Goal: Task Accomplishment & Management: Complete application form

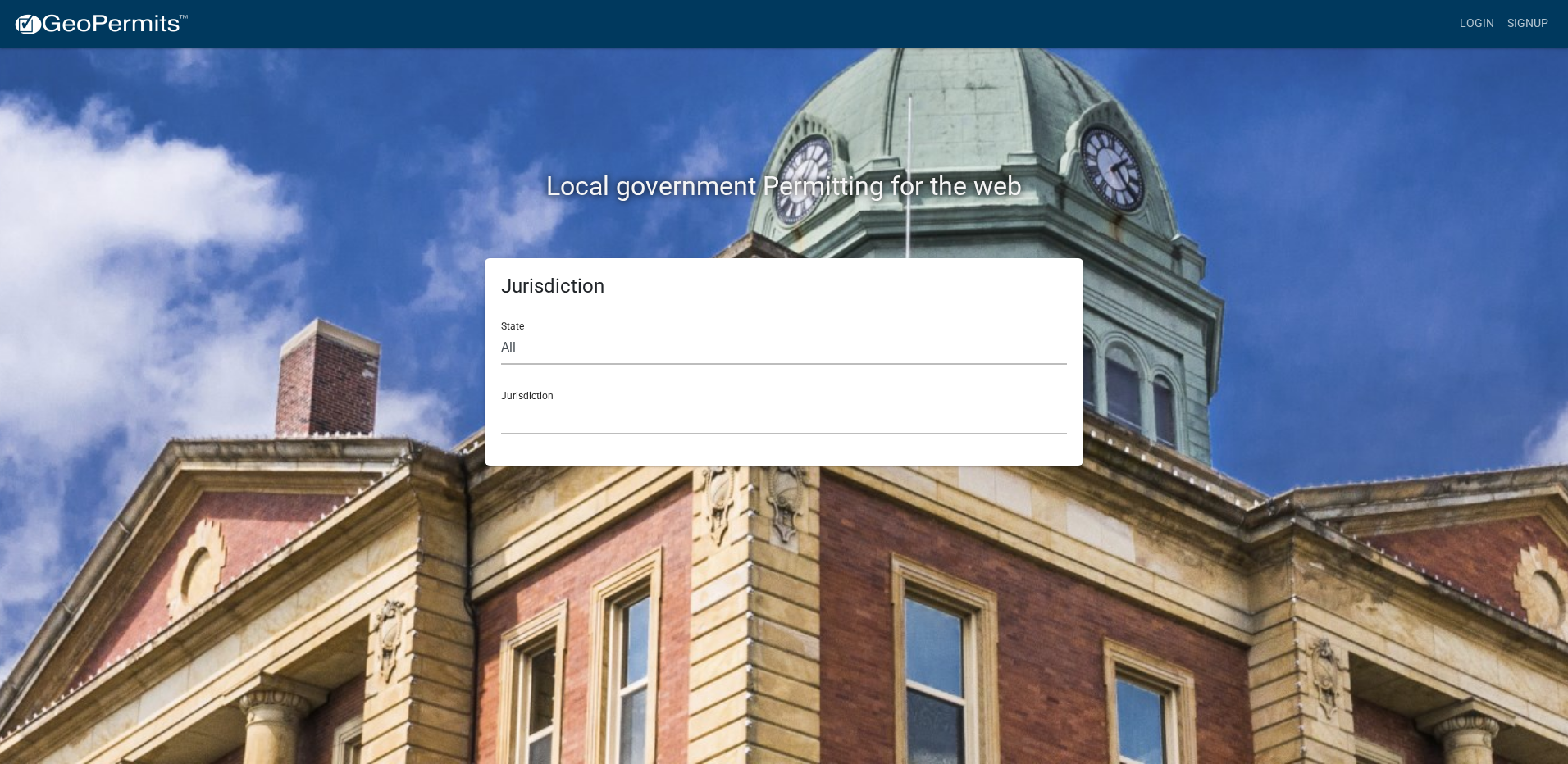
click at [559, 354] on select "All [US_STATE] [US_STATE] [US_STATE] [US_STATE] [US_STATE] [US_STATE] [US_STATE…" at bounding box center [783, 348] width 566 height 33
select select "[US_STATE]"
click at [501, 331] on select "All [US_STATE] [US_STATE] [US_STATE] [US_STATE] [US_STATE] [US_STATE] [US_STATE…" at bounding box center [783, 348] width 566 height 33
click at [555, 421] on select "City of [GEOGRAPHIC_DATA], [US_STATE] City of [GEOGRAPHIC_DATA], [US_STATE] Cit…" at bounding box center [783, 418] width 566 height 33
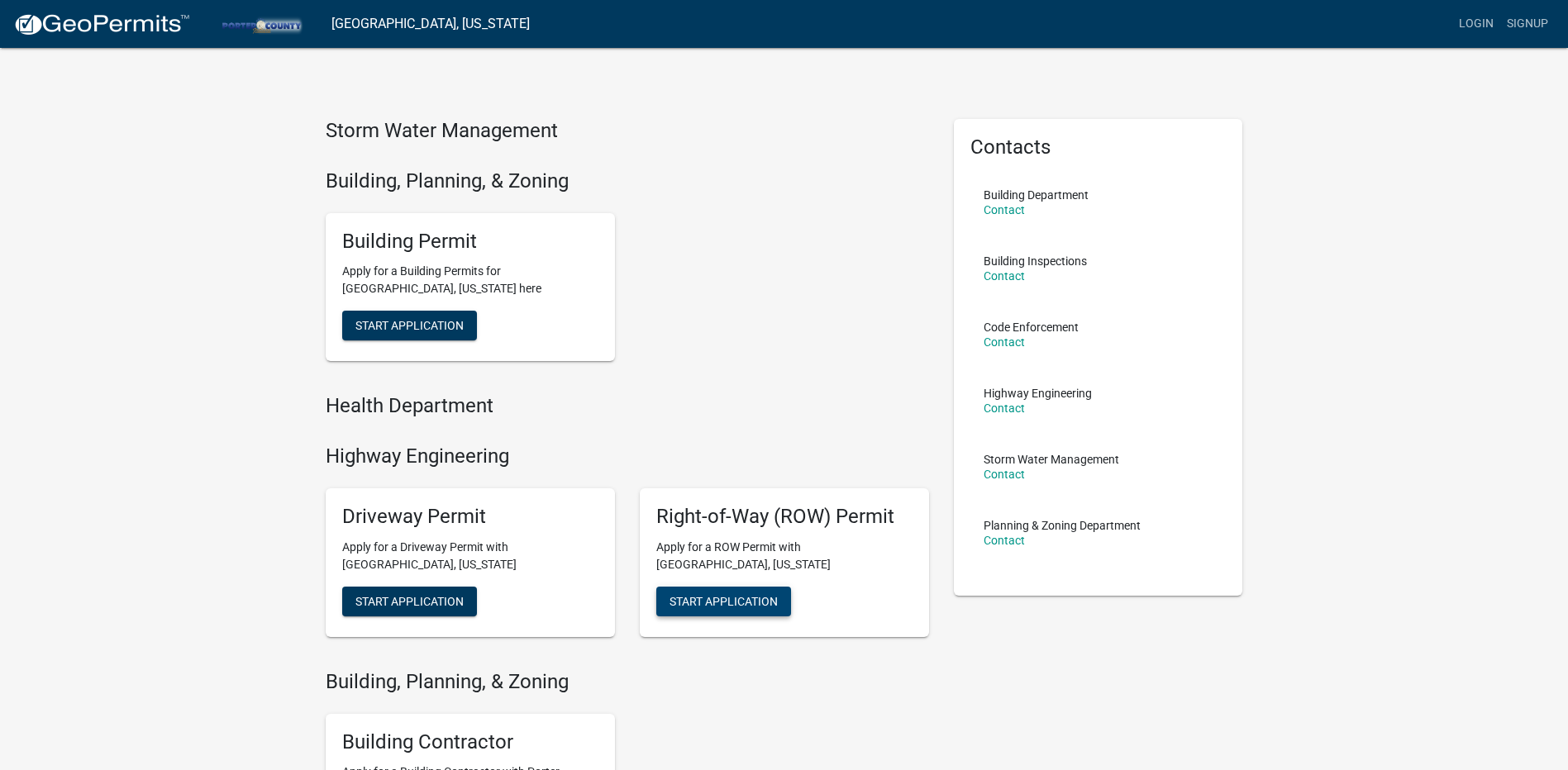
click at [699, 610] on button "Start Application" at bounding box center [724, 602] width 135 height 30
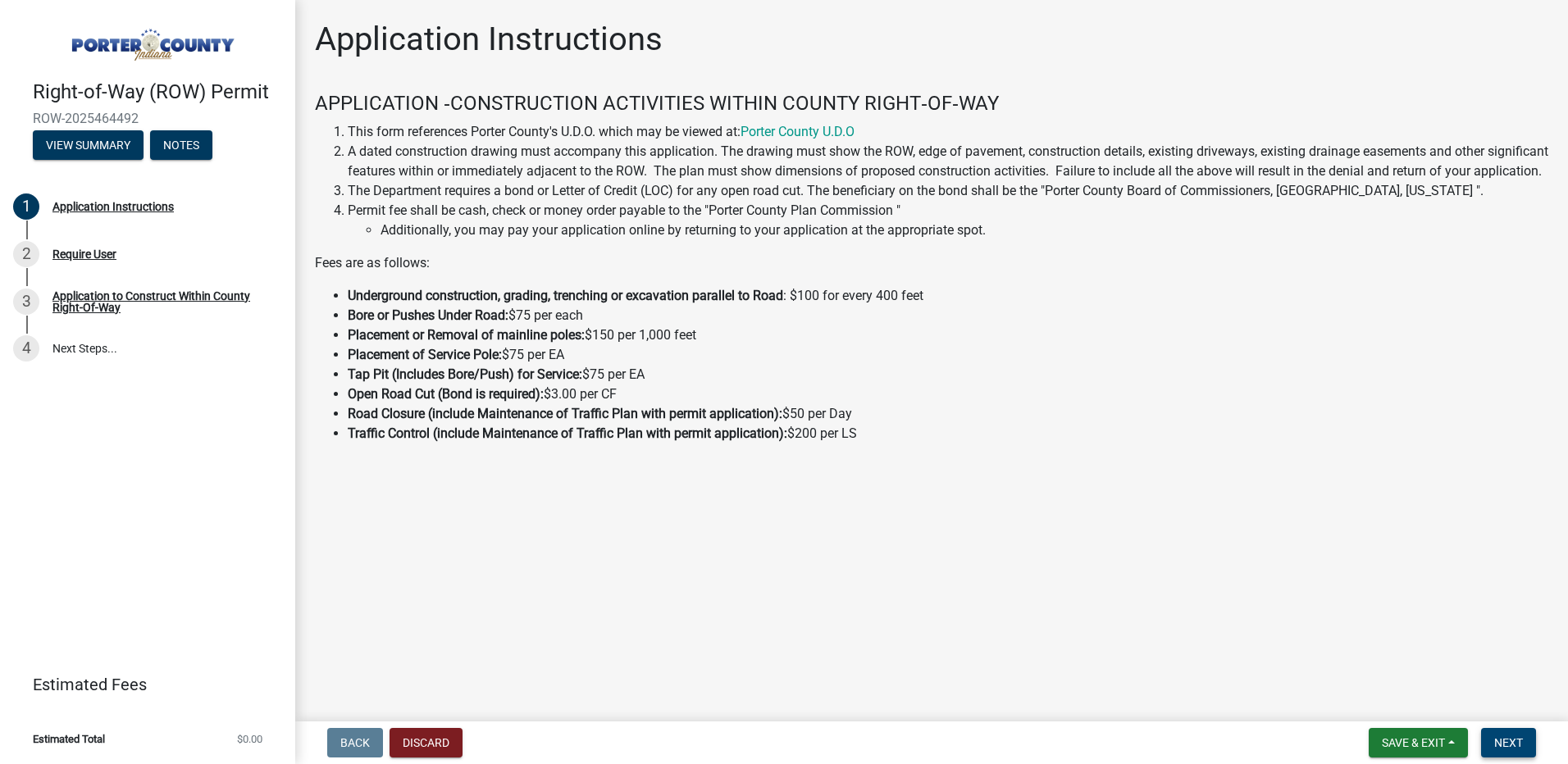
click at [1503, 750] on button "Next" at bounding box center [1509, 743] width 55 height 30
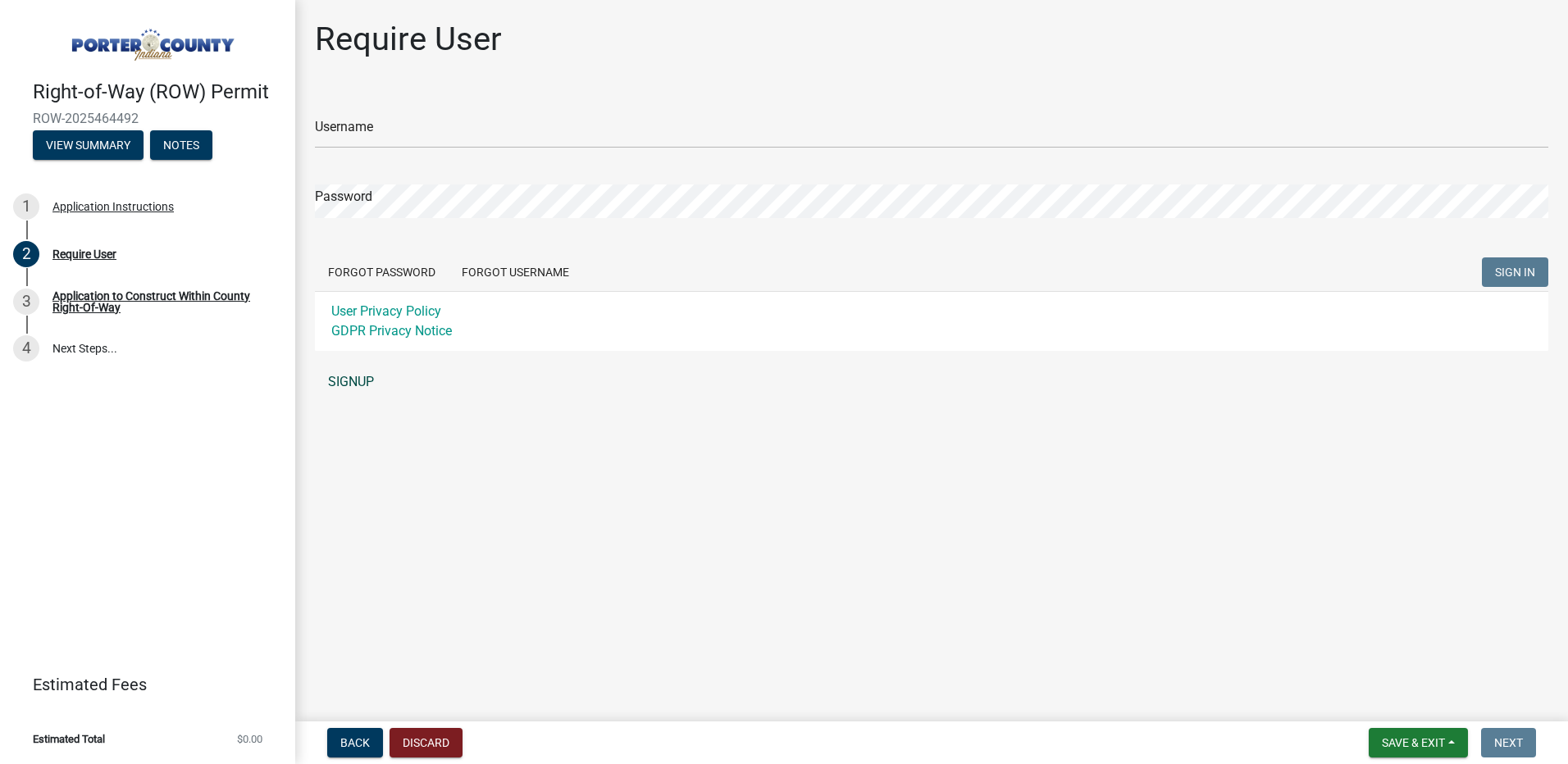
click at [338, 374] on link "SIGNUP" at bounding box center [932, 382] width 1234 height 32
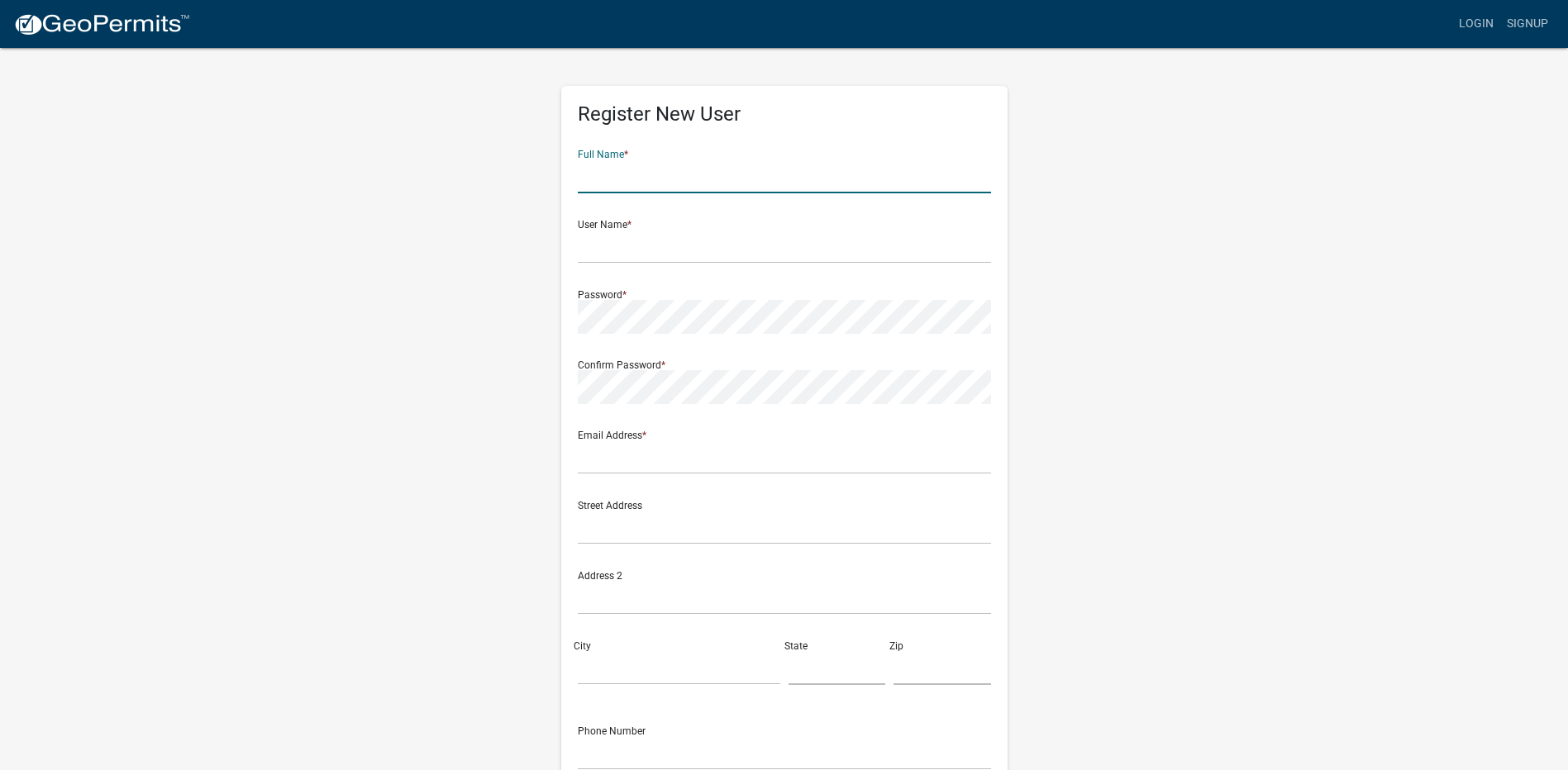
click at [639, 180] on input "text" at bounding box center [784, 176] width 413 height 34
type input "[PERSON_NAME]"
type input "[EMAIL_ADDRESS][DOMAIN_NAME]"
type input "[STREET_ADDRESS]"
type input "Valparaiso"
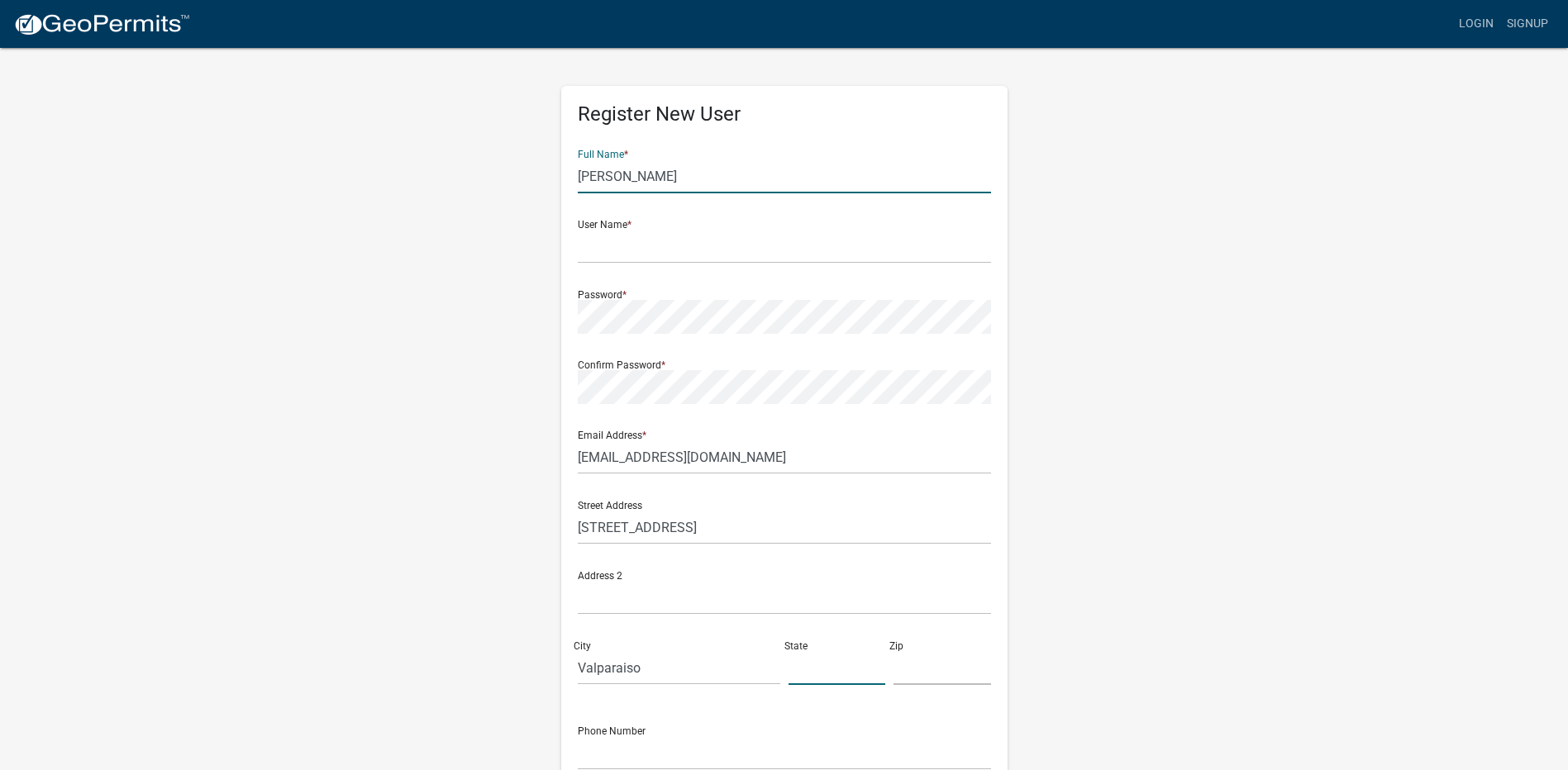
type input "[US_STATE]"
type input "46383"
type input "2193636229"
click at [639, 174] on input "[PERSON_NAME]" at bounding box center [784, 176] width 413 height 34
drag, startPoint x: 650, startPoint y: 179, endPoint x: 486, endPoint y: 172, distance: 164.1
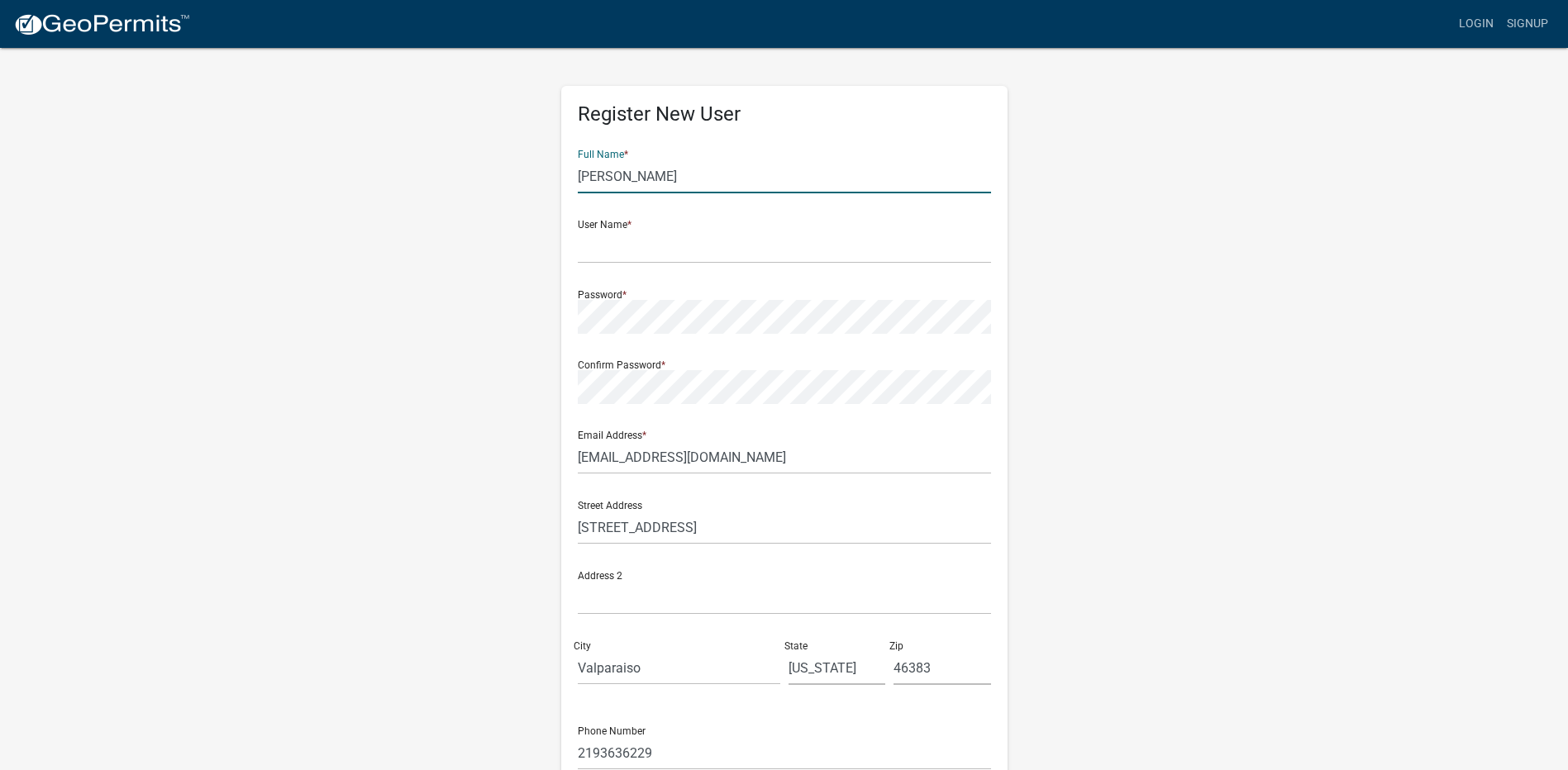
click at [486, 172] on div "Register New User Full Name * [PERSON_NAME] ma User Name * Password * Confirm P…" at bounding box center [784, 487] width 943 height 884
type input "[PERSON_NAME]"
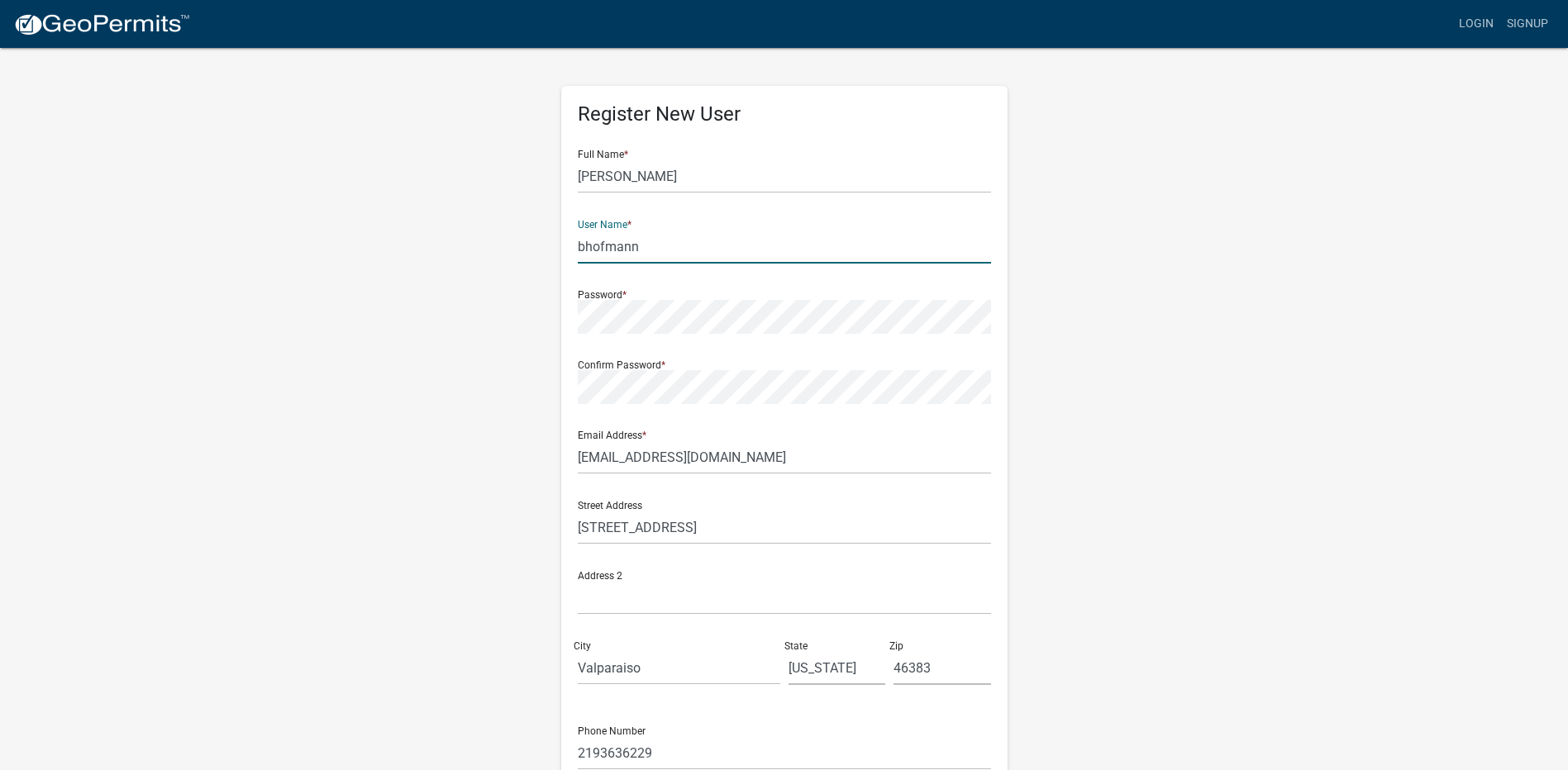
type input "bhofmann"
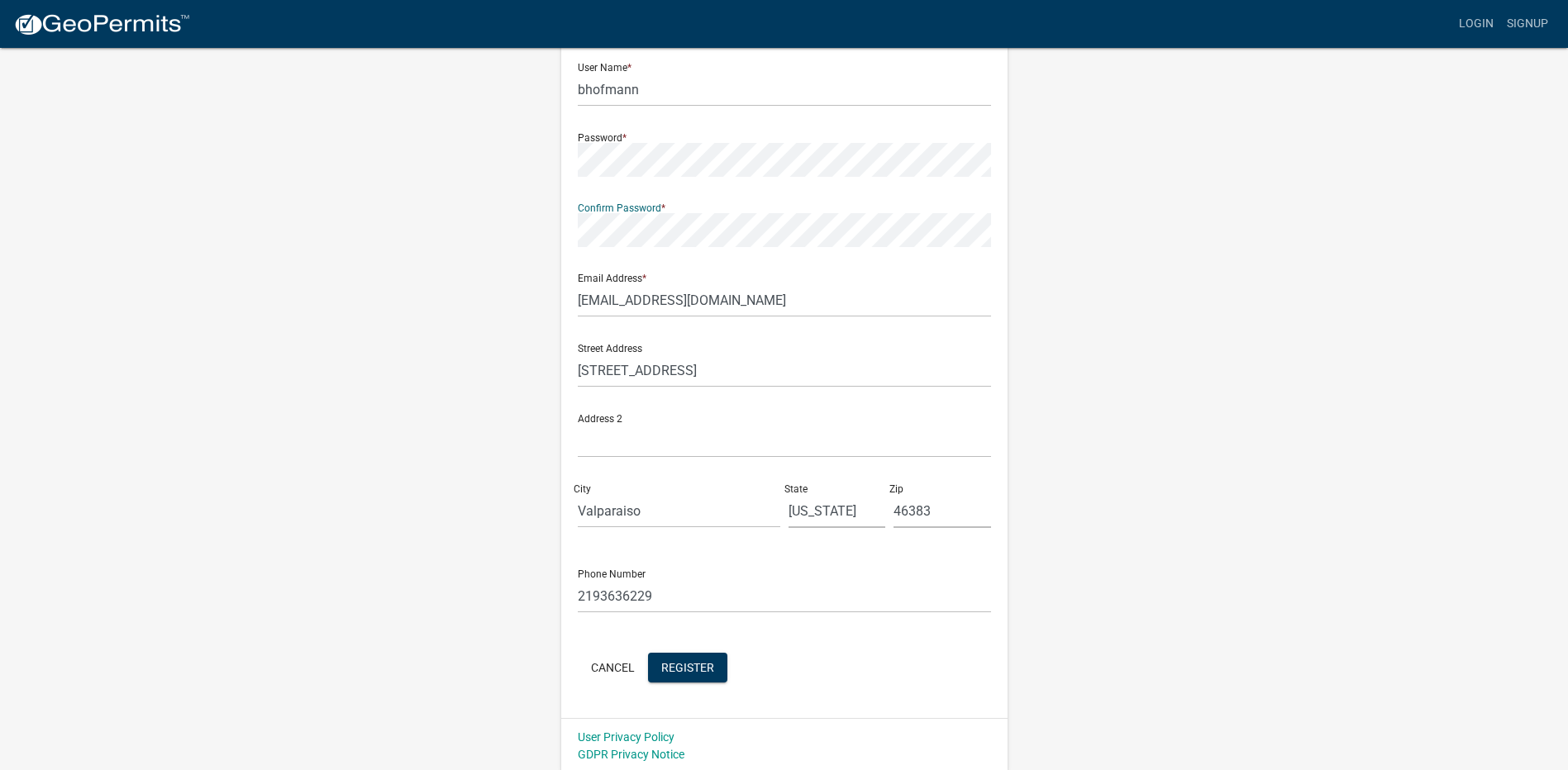
scroll to position [160, 0]
click at [688, 665] on span "Register" at bounding box center [687, 663] width 53 height 13
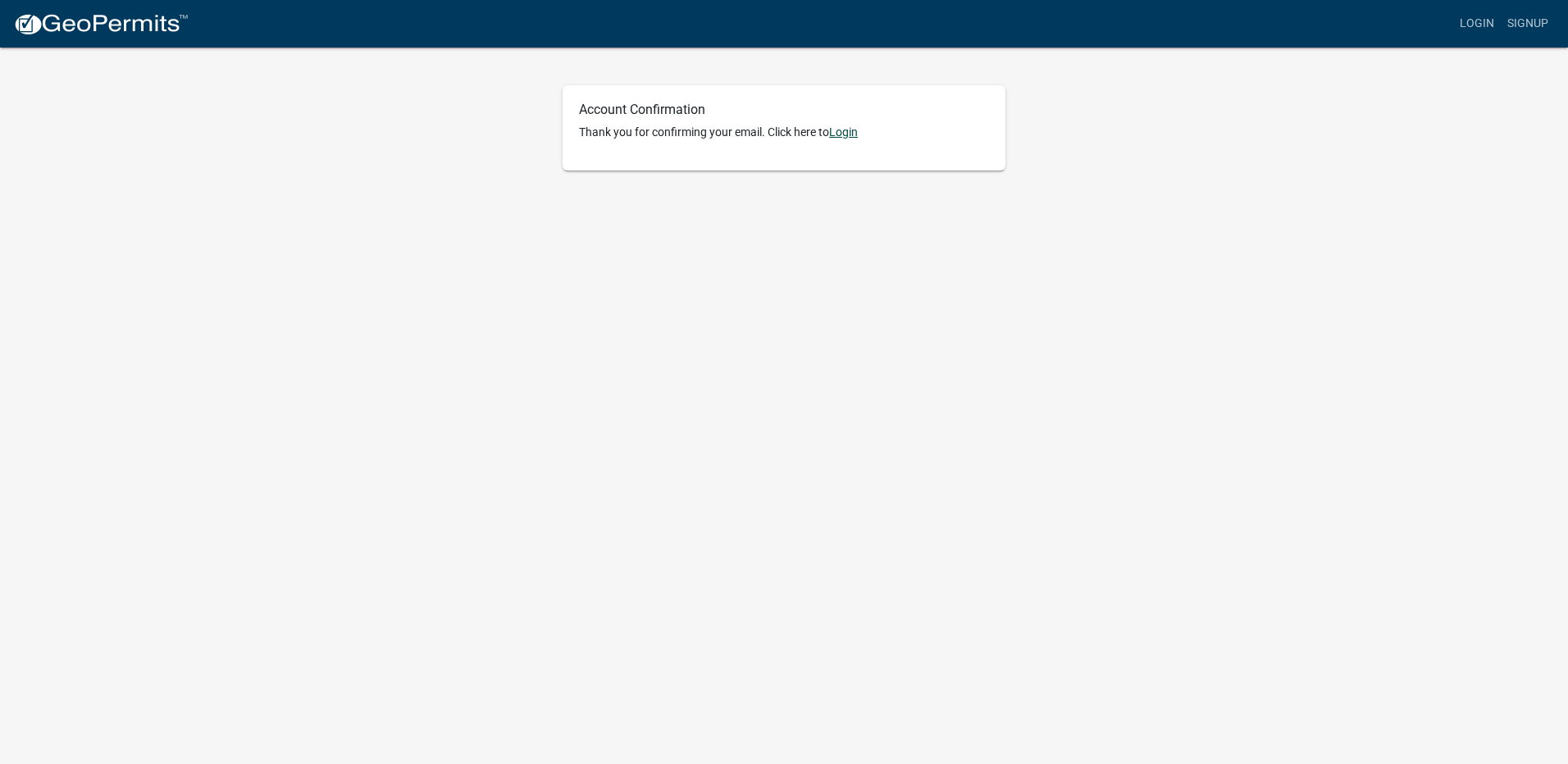
click at [847, 131] on link "Login" at bounding box center [843, 132] width 29 height 13
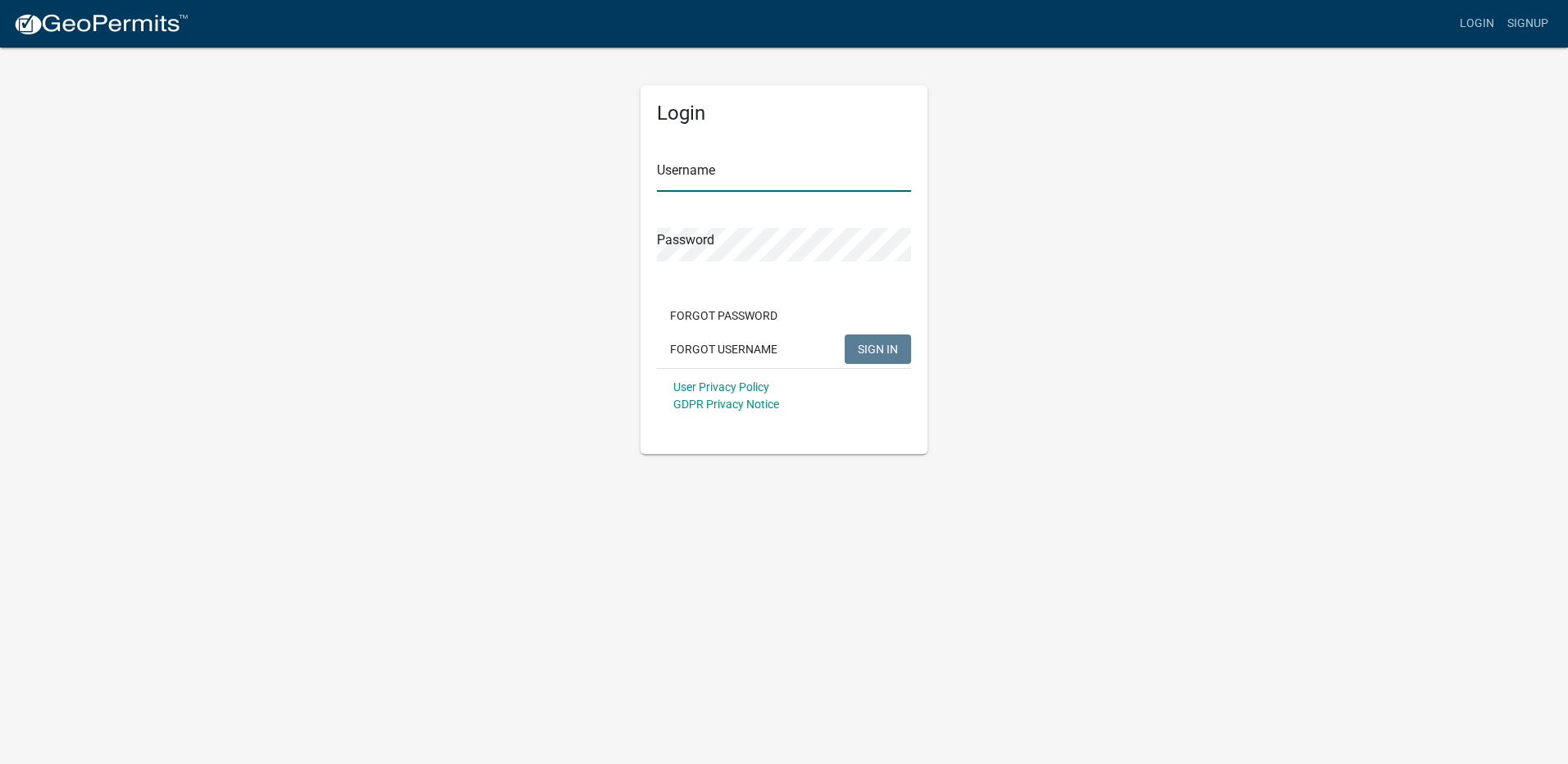
type input "bhofmann"
click at [888, 355] on span "SIGN IN" at bounding box center [878, 348] width 40 height 13
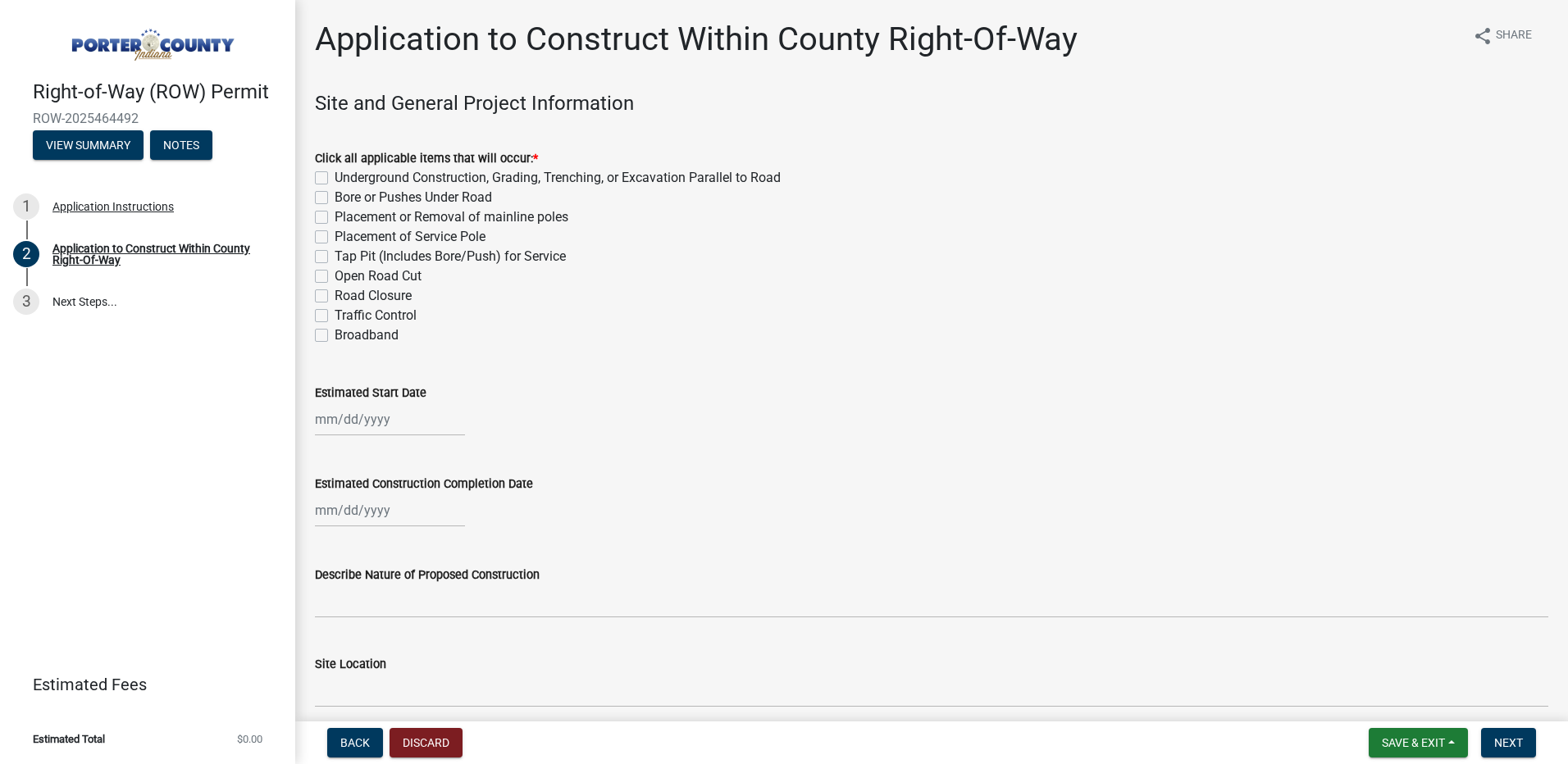
click at [334, 201] on label "Bore or Pushes Under Road" at bounding box center [413, 197] width 158 height 19
click at [334, 199] on input "Bore or Pushes Under Road" at bounding box center [339, 192] width 10 height 10
checkbox input "true"
checkbox input "false"
checkbox input "true"
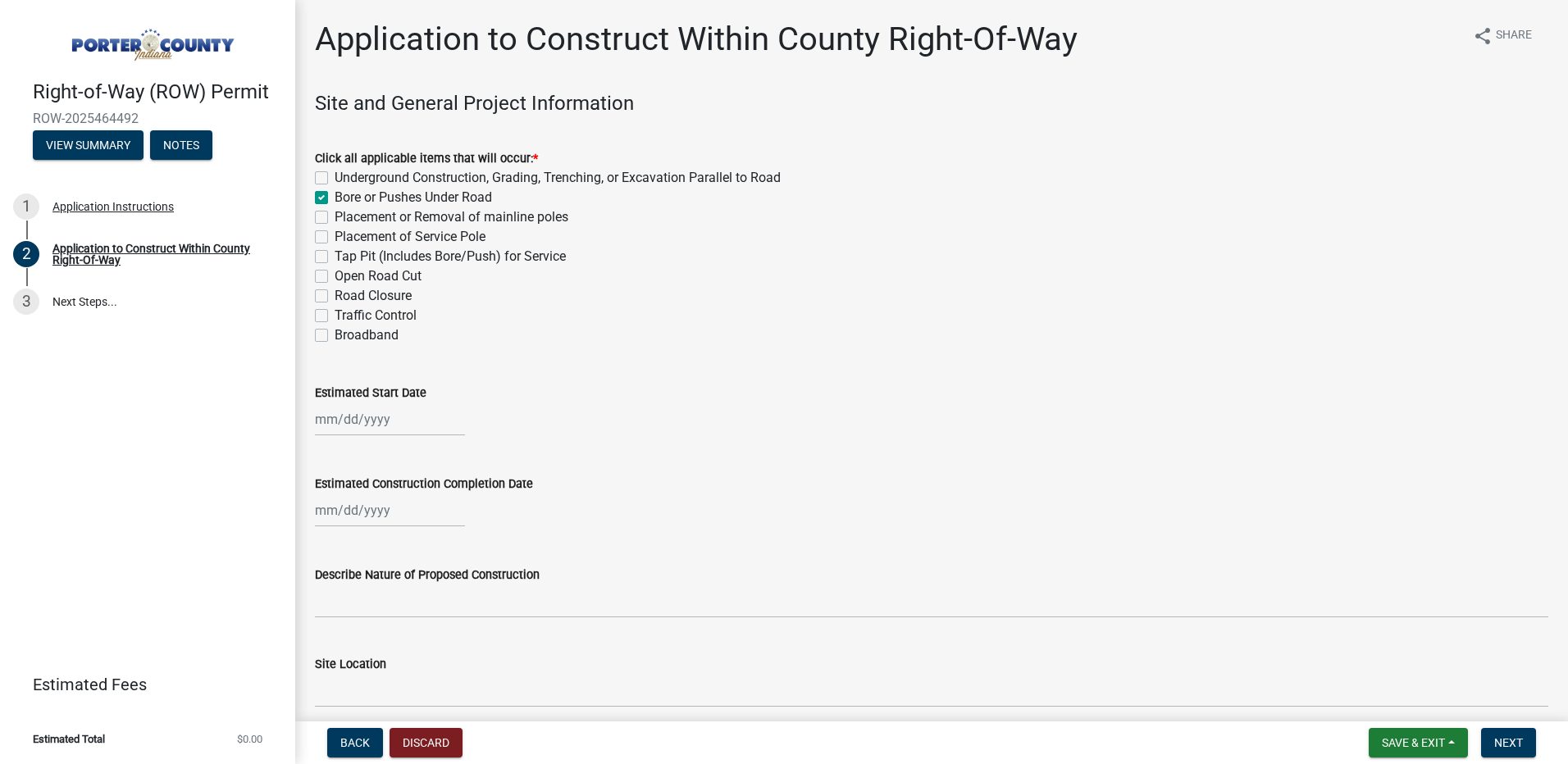
checkbox input "false"
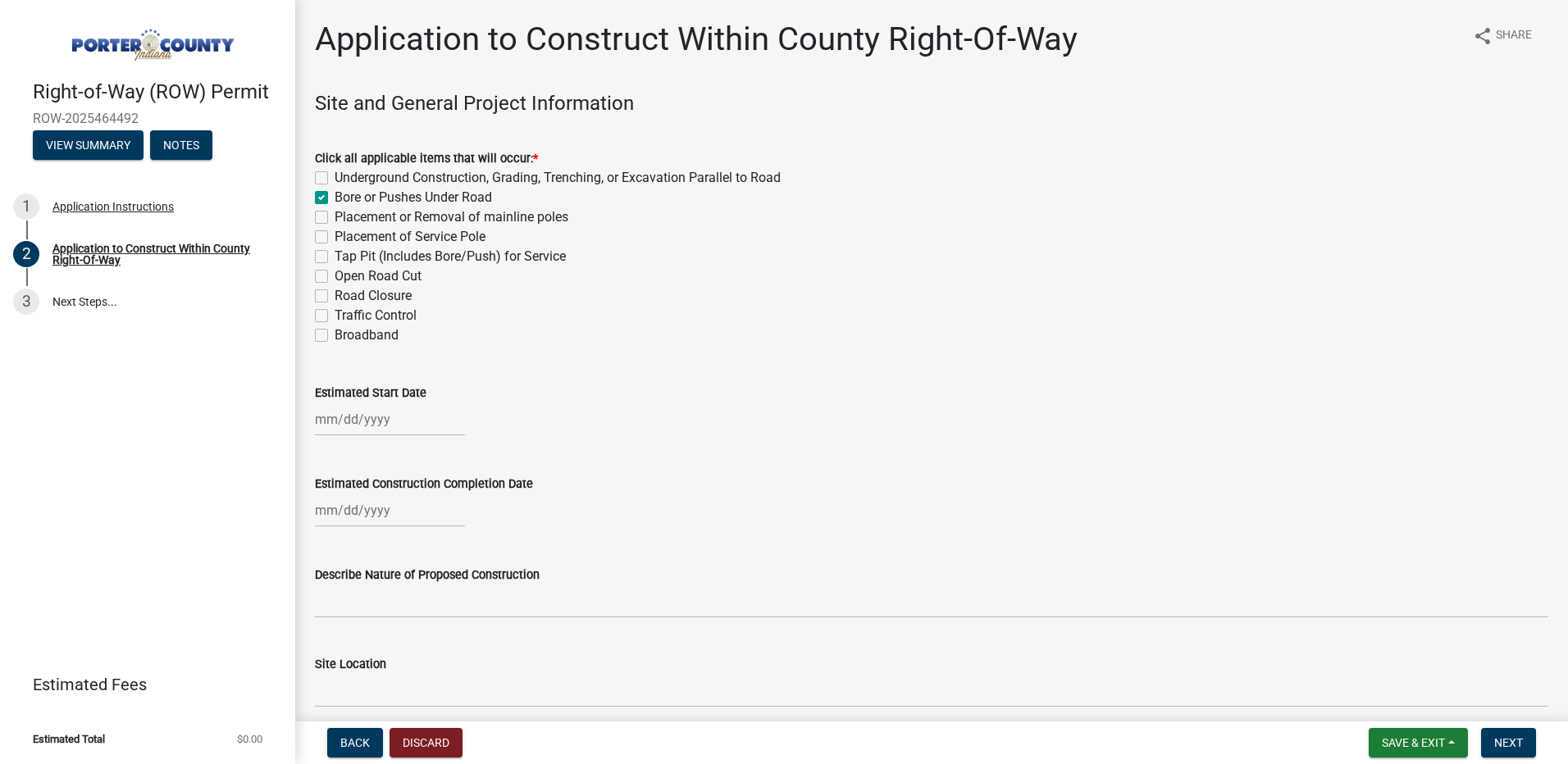
checkbox input "false"
click at [383, 421] on div at bounding box center [390, 420] width 150 height 33
select select "8"
select select "2025"
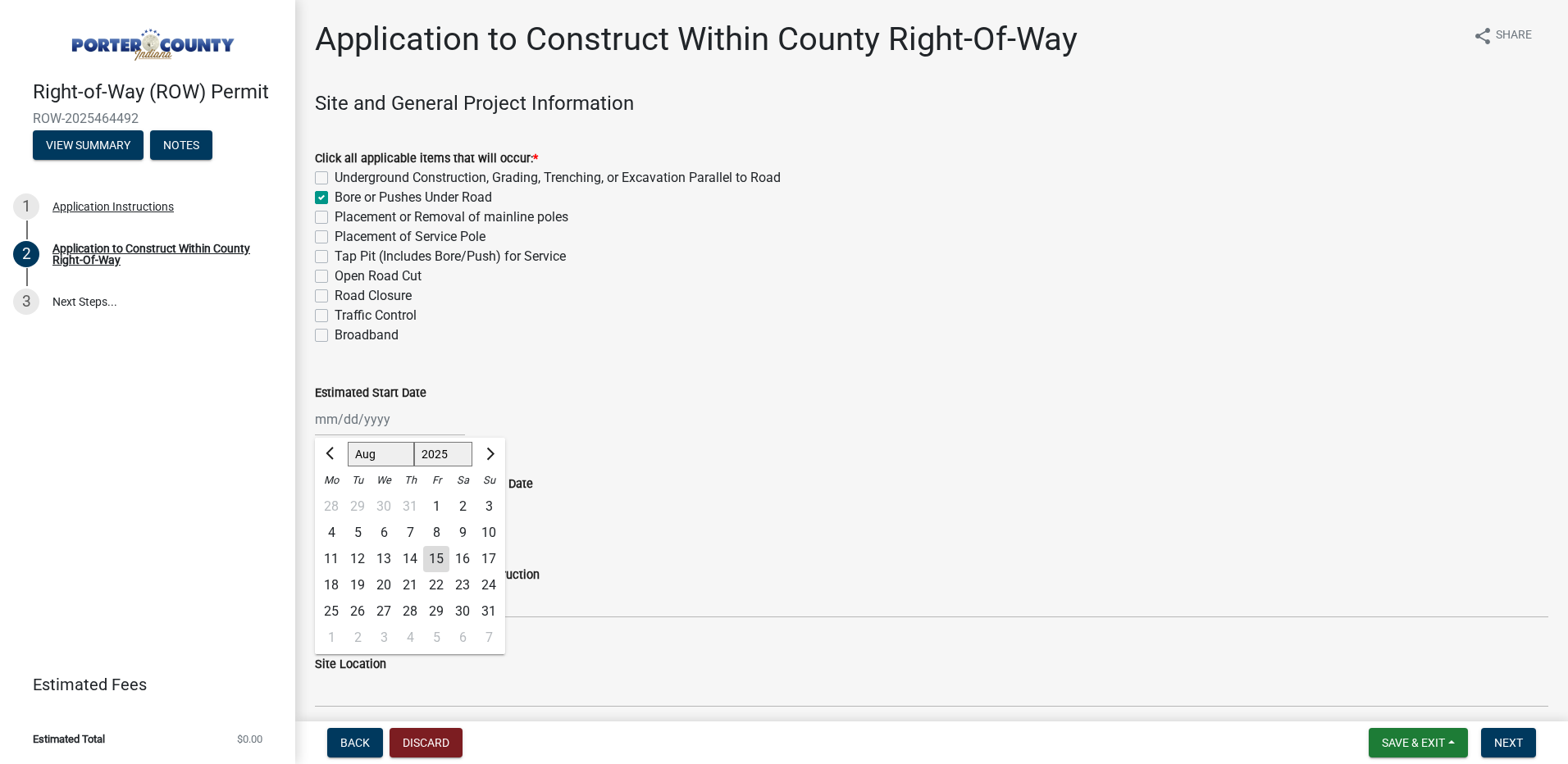
click at [440, 612] on div "29" at bounding box center [437, 612] width 26 height 26
type input "08/29/2025"
click at [396, 519] on div at bounding box center [390, 511] width 150 height 33
select select "8"
select select "2025"
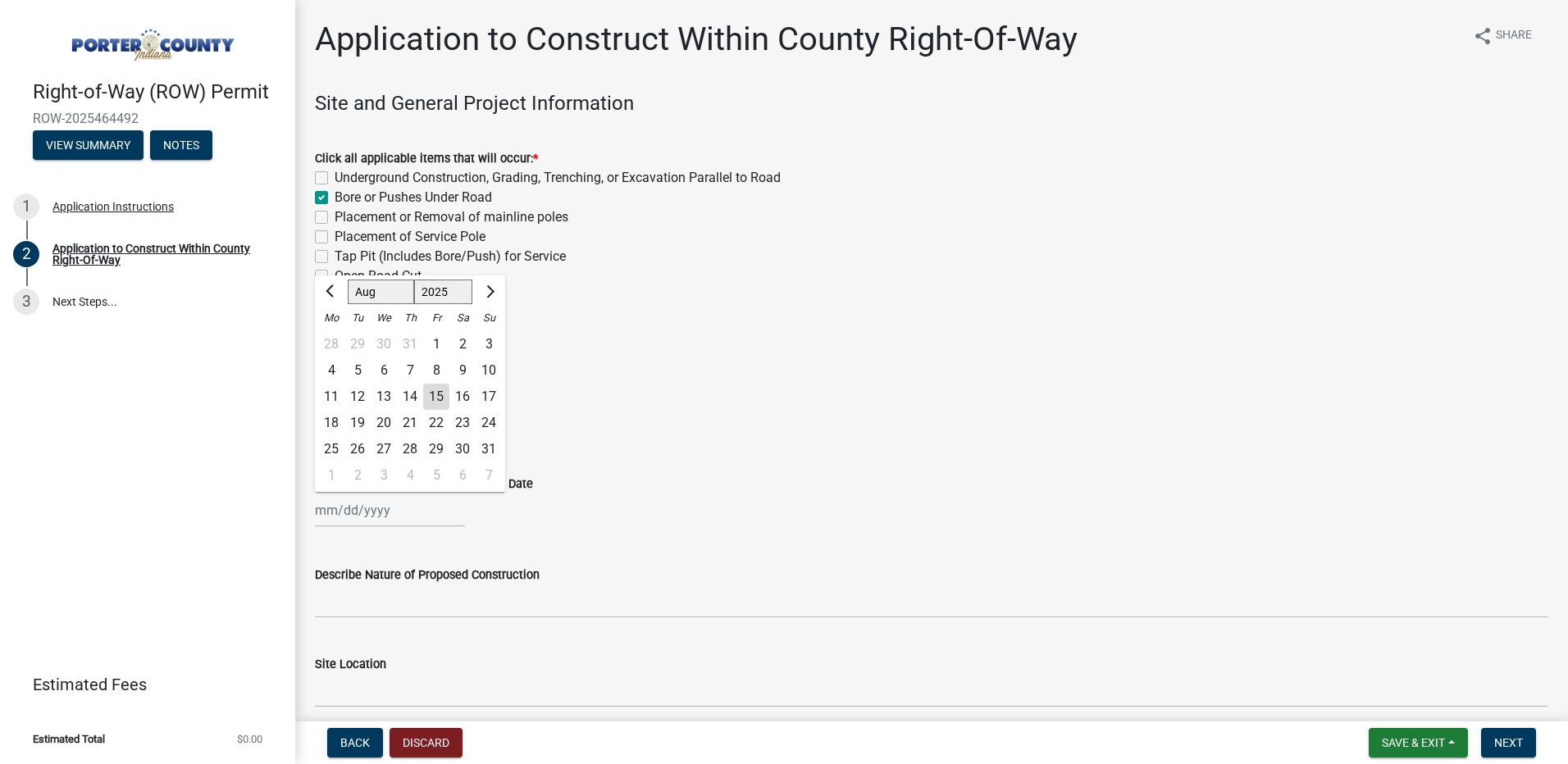
click at [438, 449] on div "29" at bounding box center [437, 449] width 26 height 26
type input "08/29/2025"
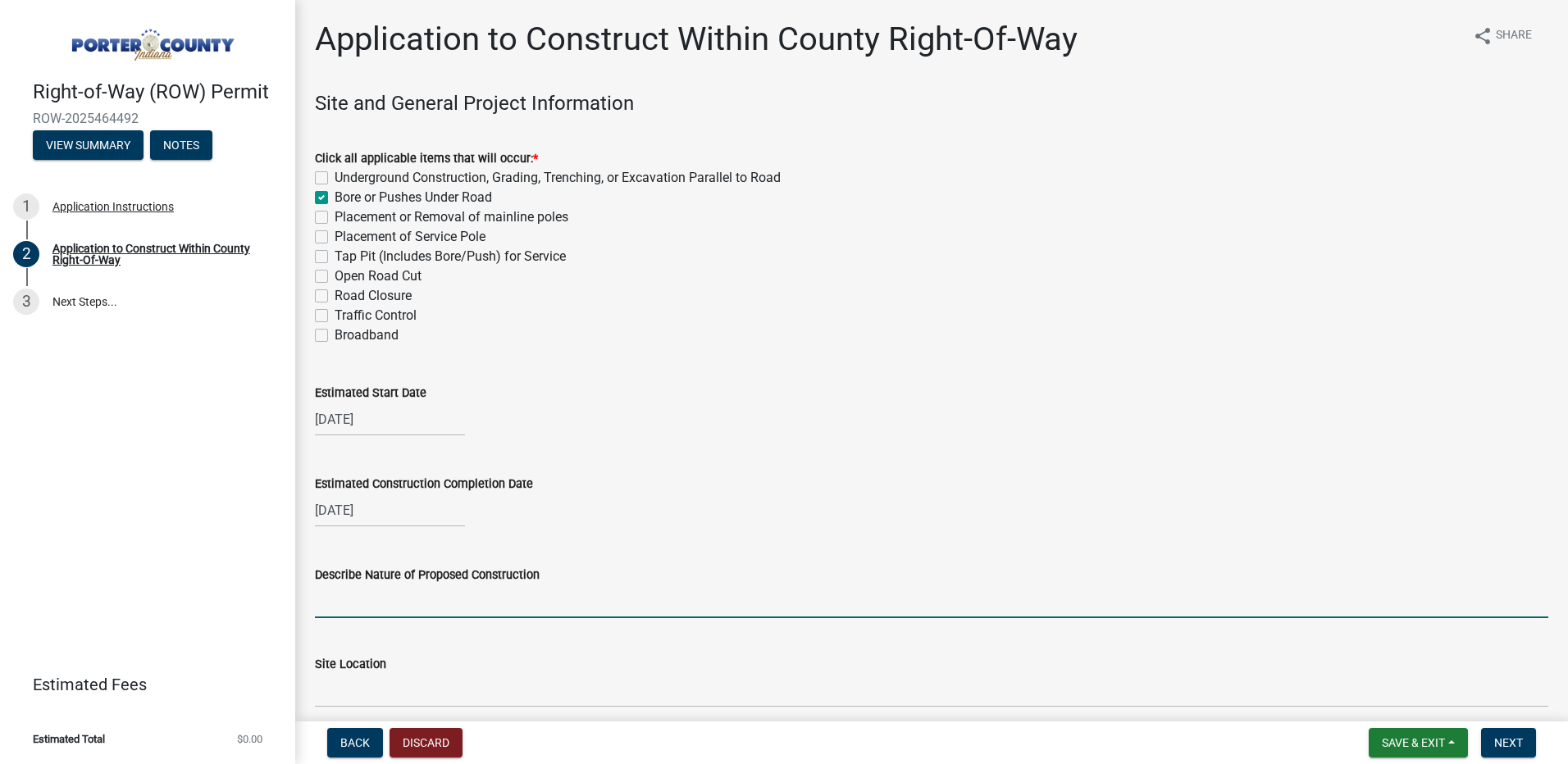
click at [411, 613] on input "Describe Nature of Proposed Construction" at bounding box center [932, 602] width 1234 height 33
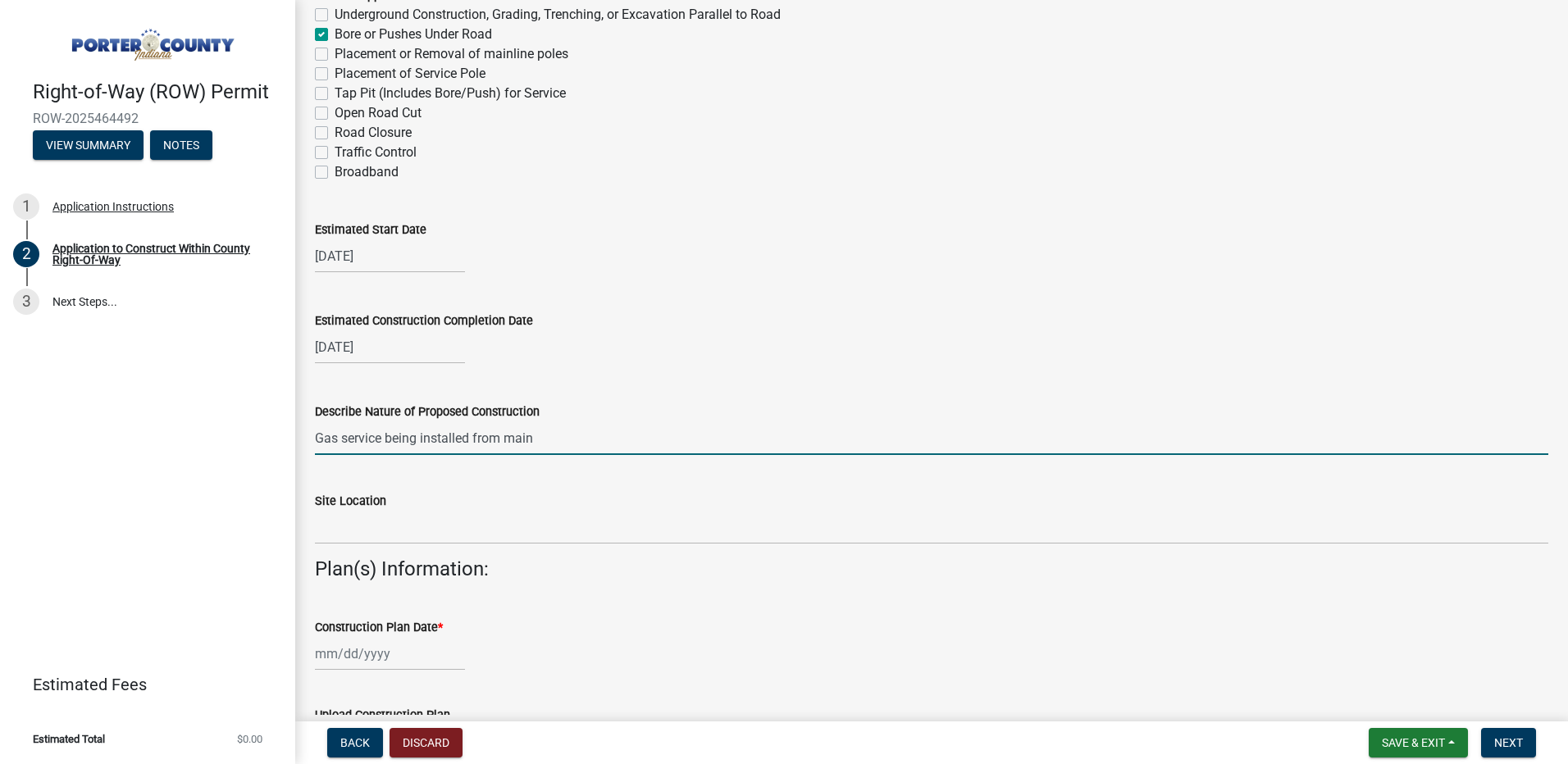
scroll to position [164, 0]
type input "Gas service being installed from main"
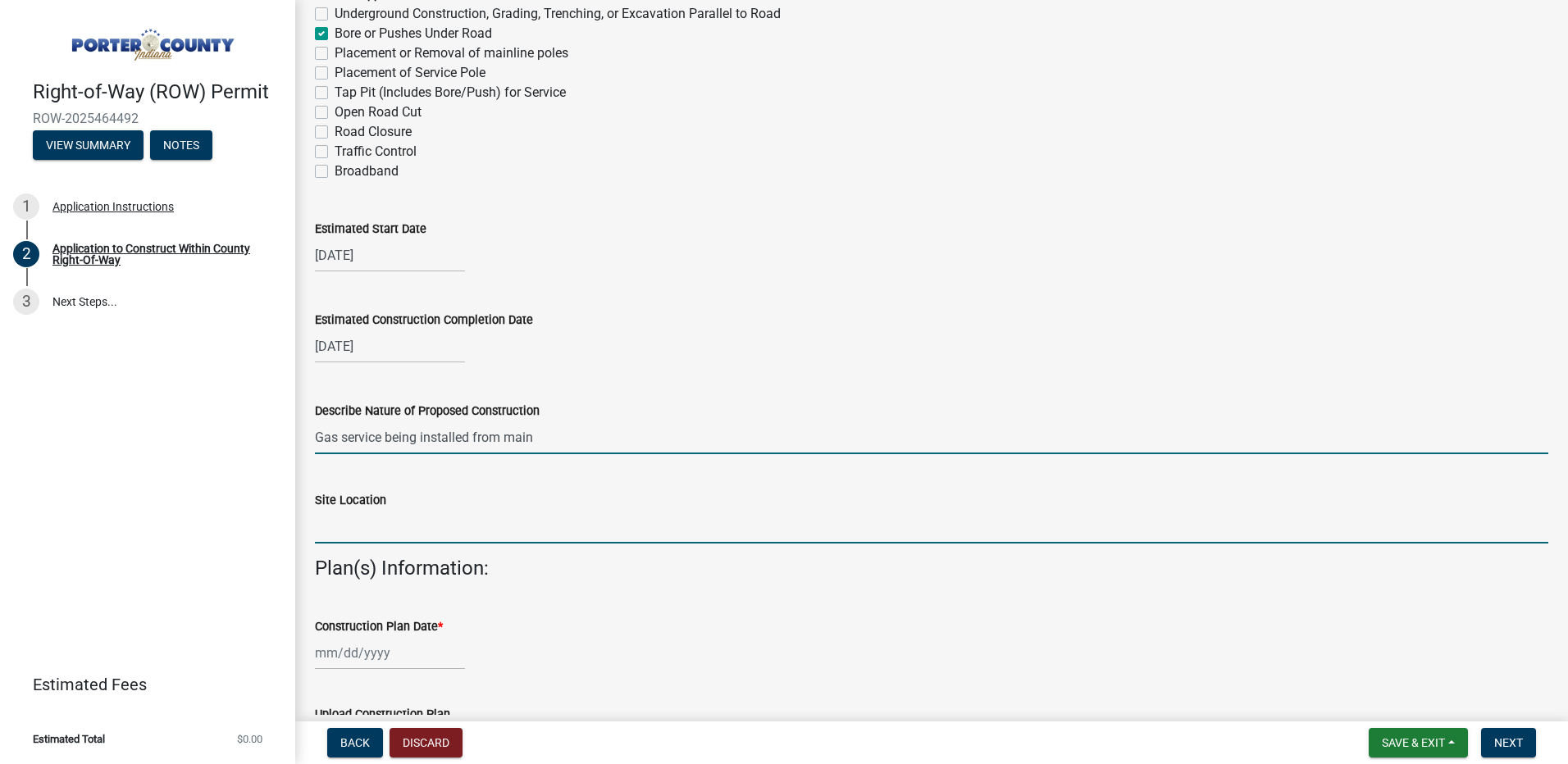
click at [480, 534] on input "Site Location" at bounding box center [932, 526] width 1234 height 33
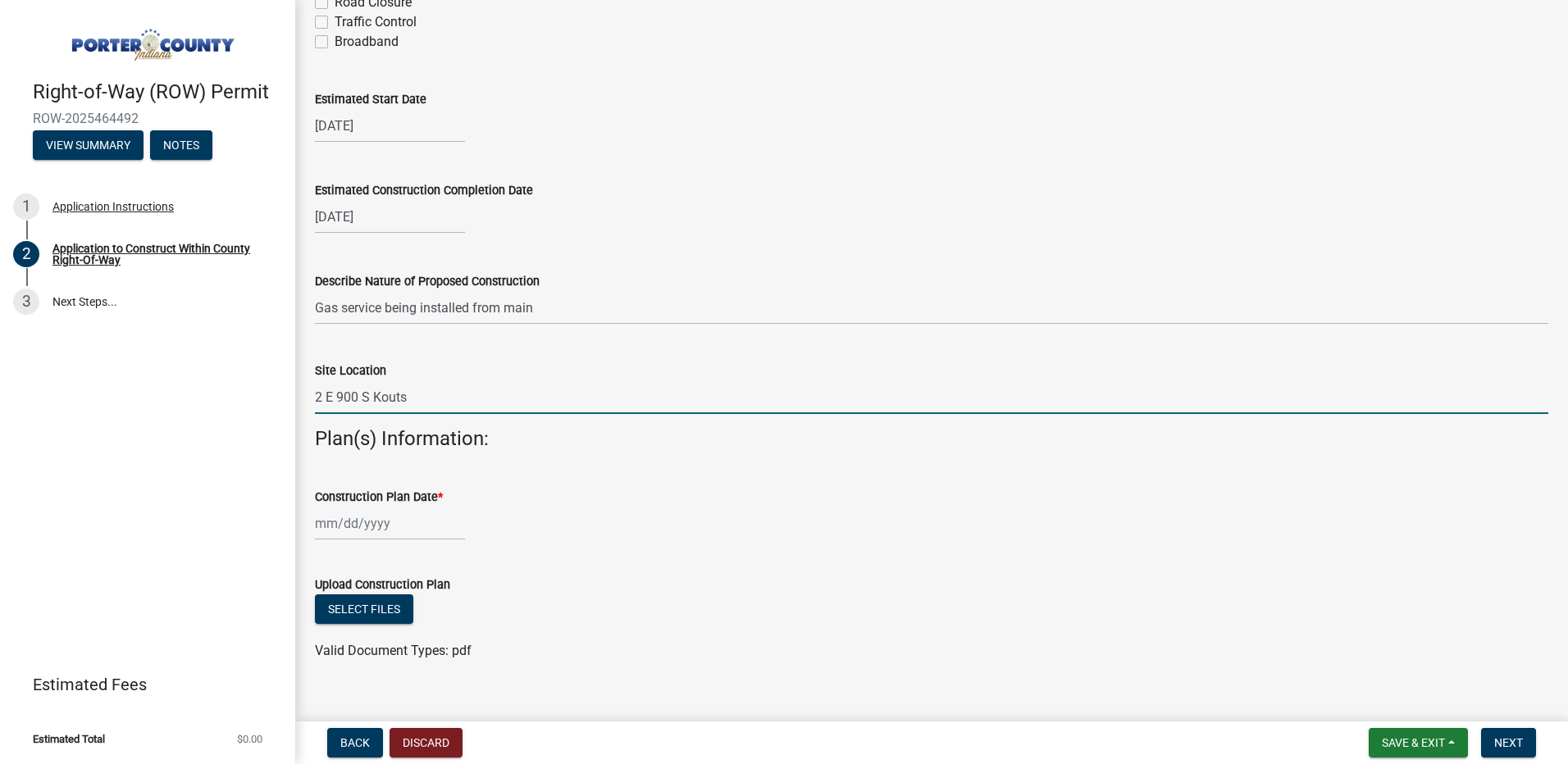
scroll to position [318, 0]
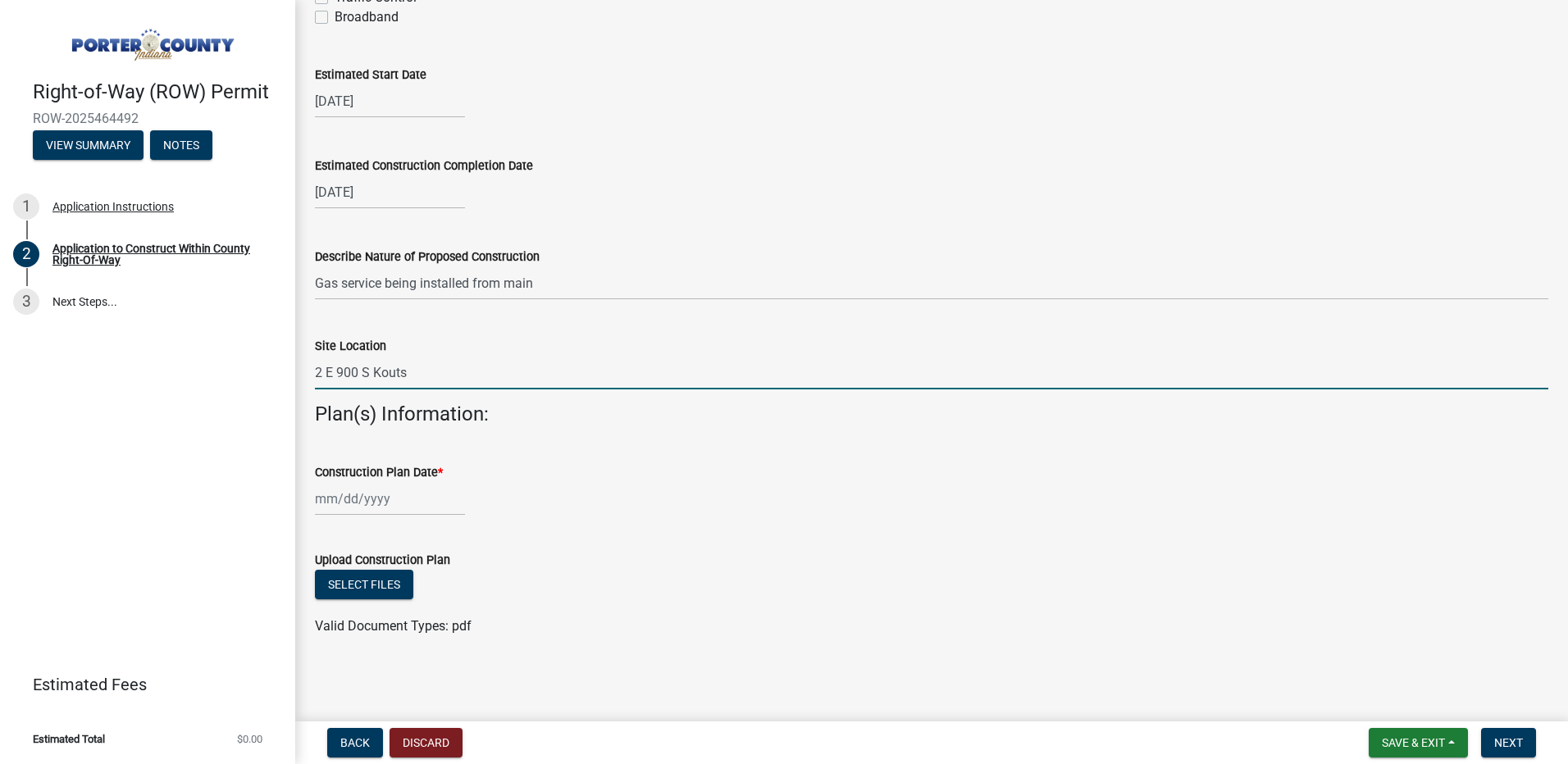
type input "2 E 900 S Kouts"
click at [408, 505] on div at bounding box center [390, 499] width 150 height 33
select select "8"
select select "2025"
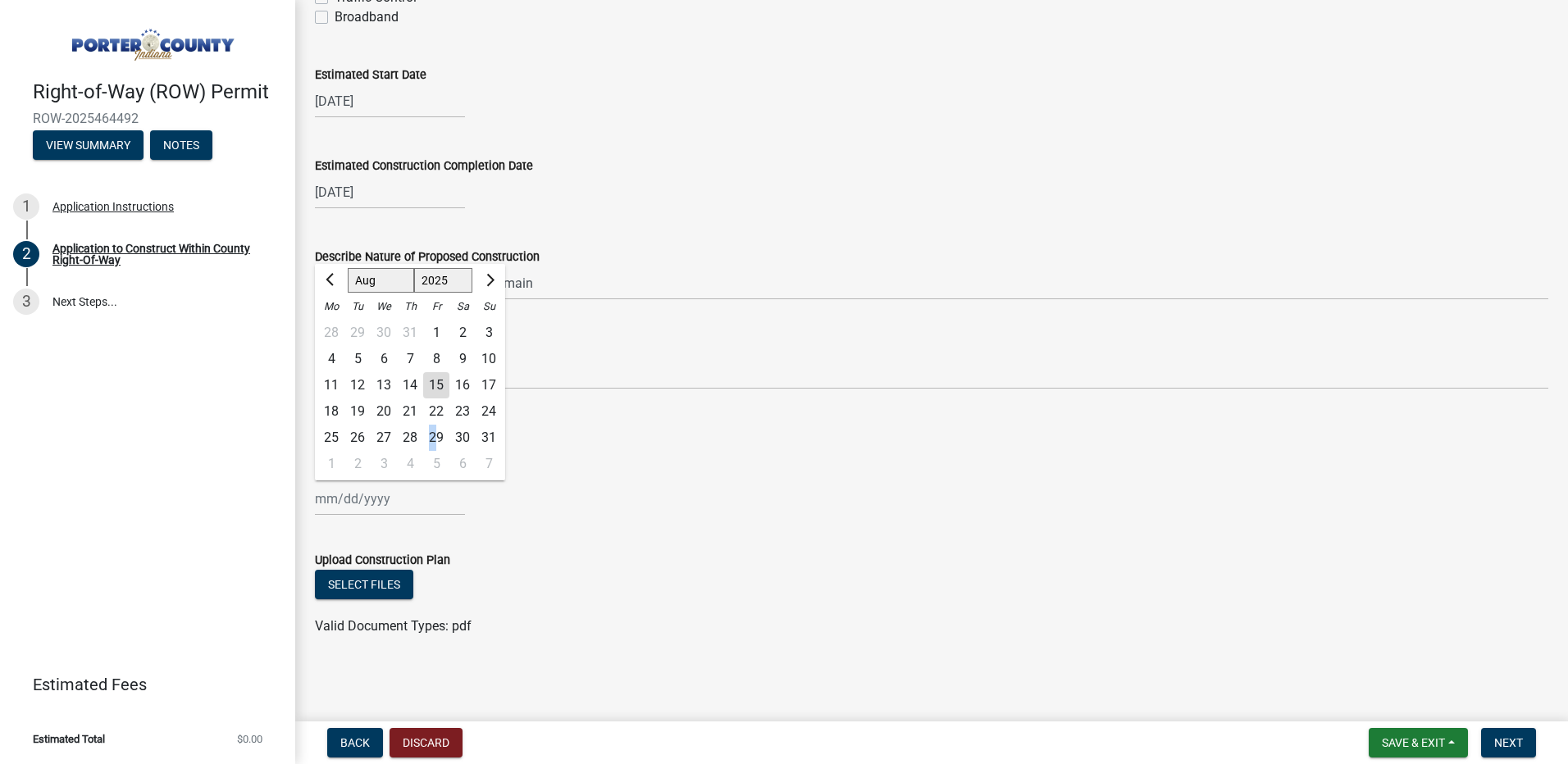
click at [431, 439] on div "29" at bounding box center [437, 437] width 26 height 26
type input "08/29/2025"
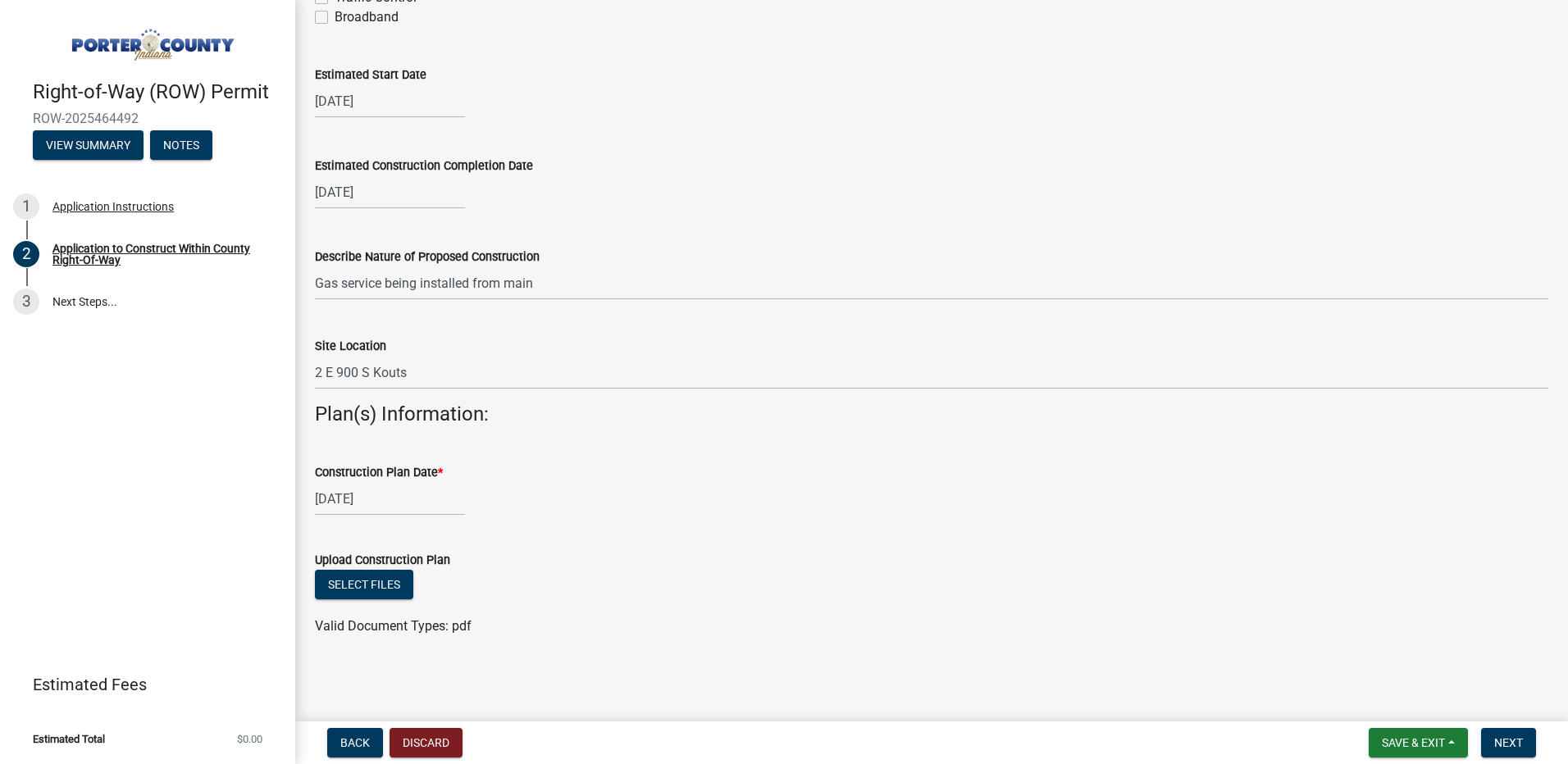
click at [1100, 471] on div "Construction Plan Date *" at bounding box center [932, 472] width 1234 height 19
click at [385, 578] on button "Select files" at bounding box center [364, 585] width 98 height 30
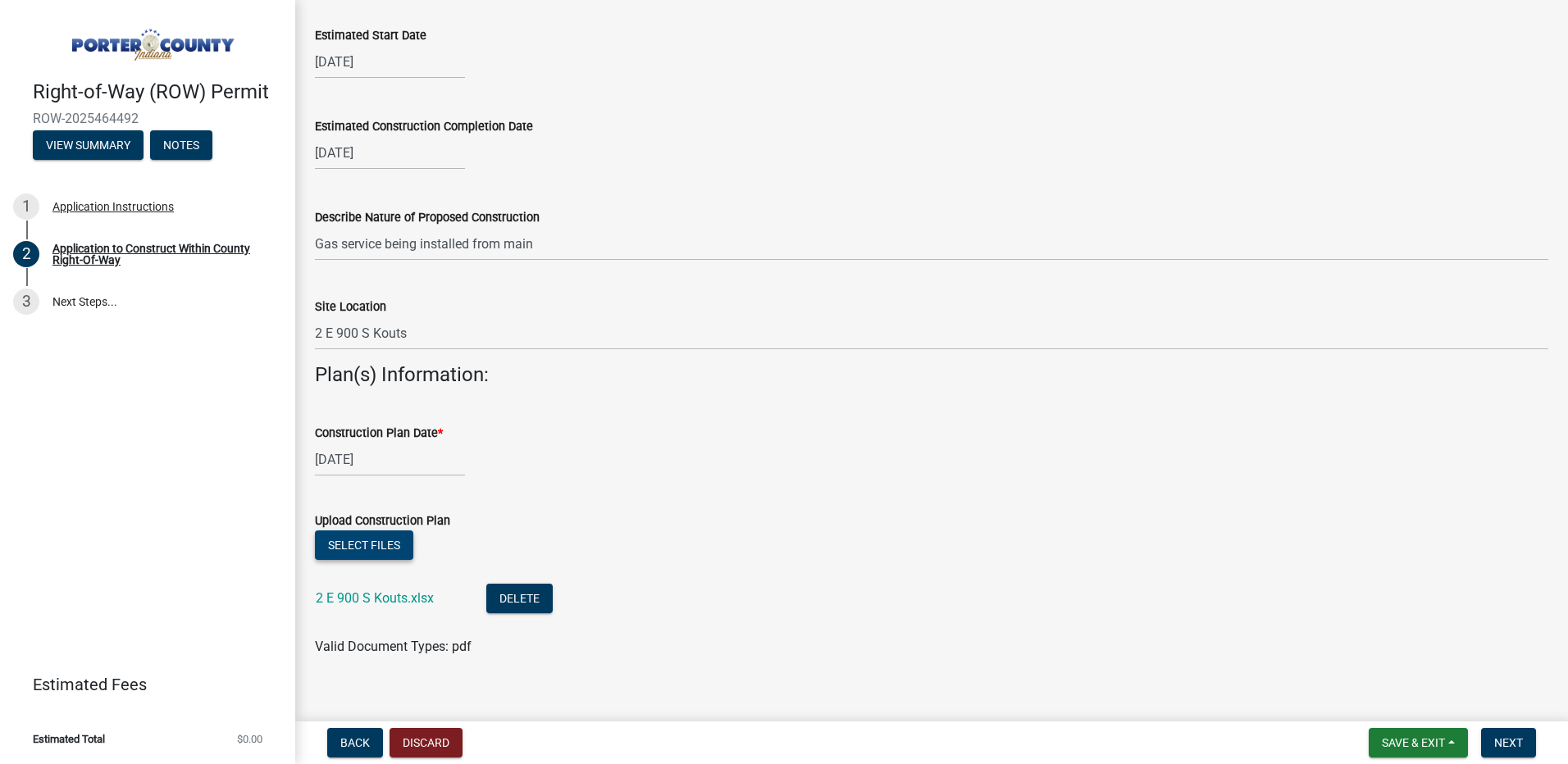
scroll to position [378, 0]
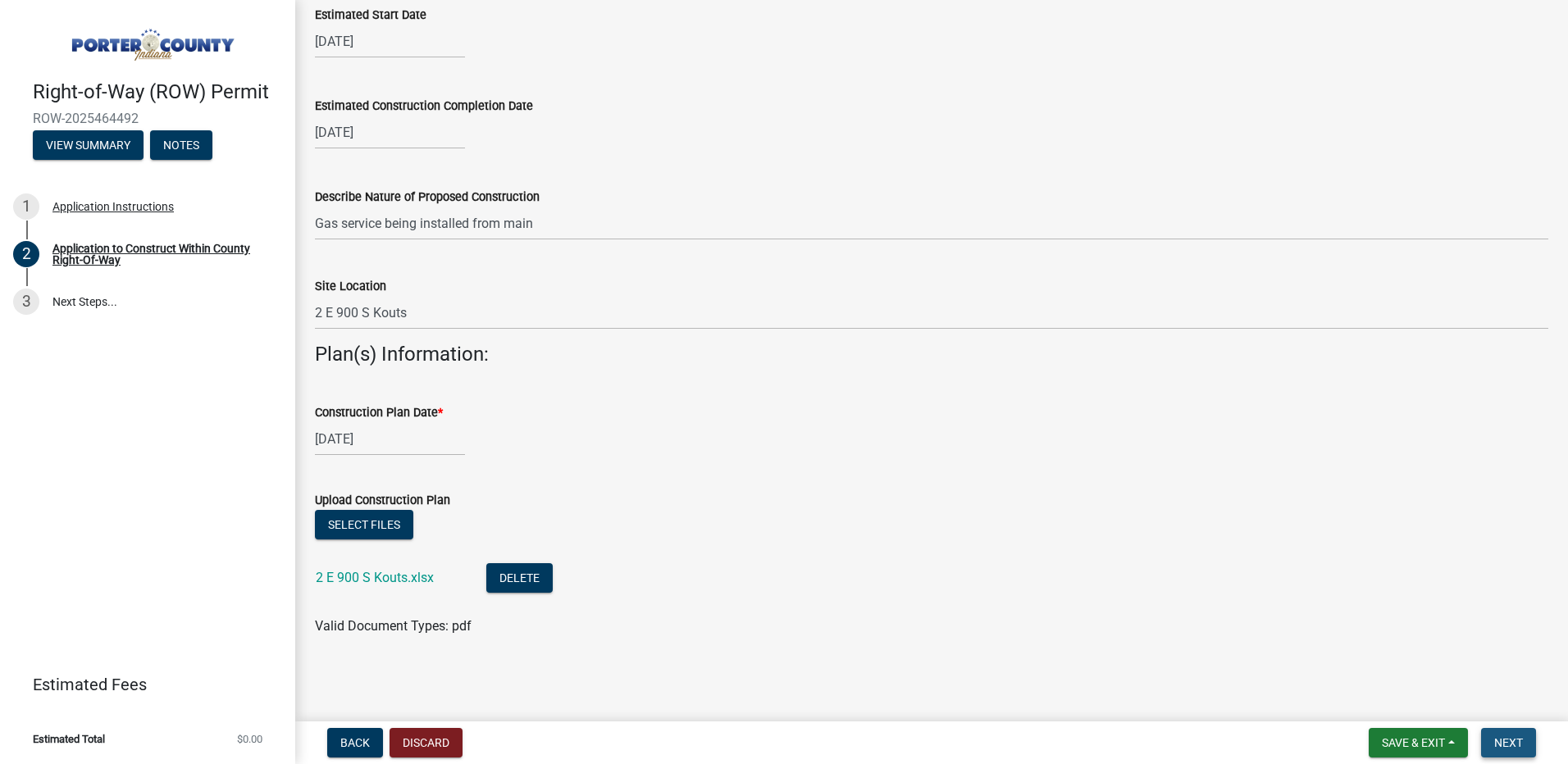
click at [1514, 747] on span "Next" at bounding box center [1509, 743] width 29 height 13
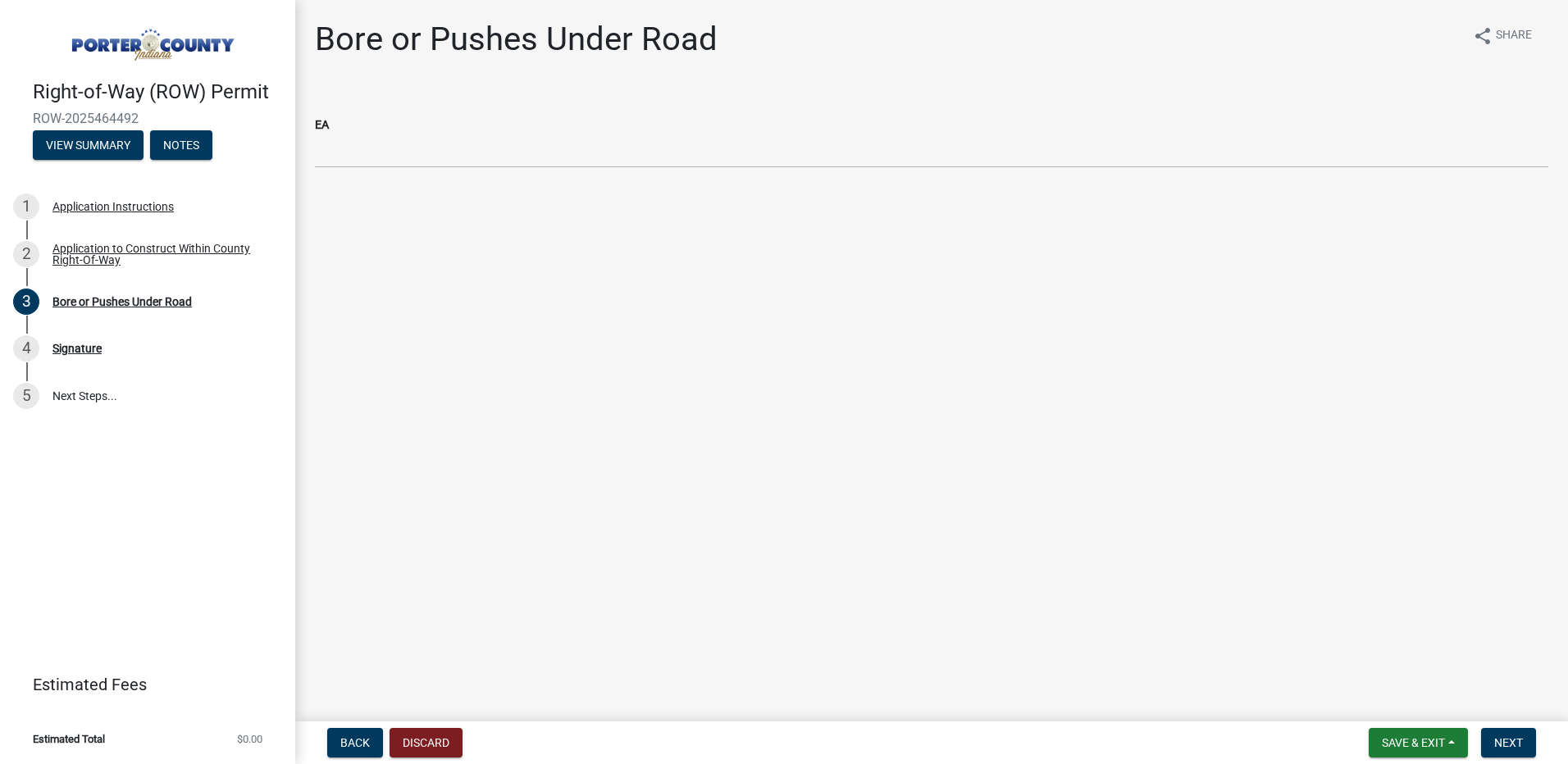
click at [740, 310] on main "Bore or Pushes Under Road share Share EA" at bounding box center [932, 357] width 1273 height 715
click at [1501, 738] on span "Next" at bounding box center [1509, 743] width 29 height 13
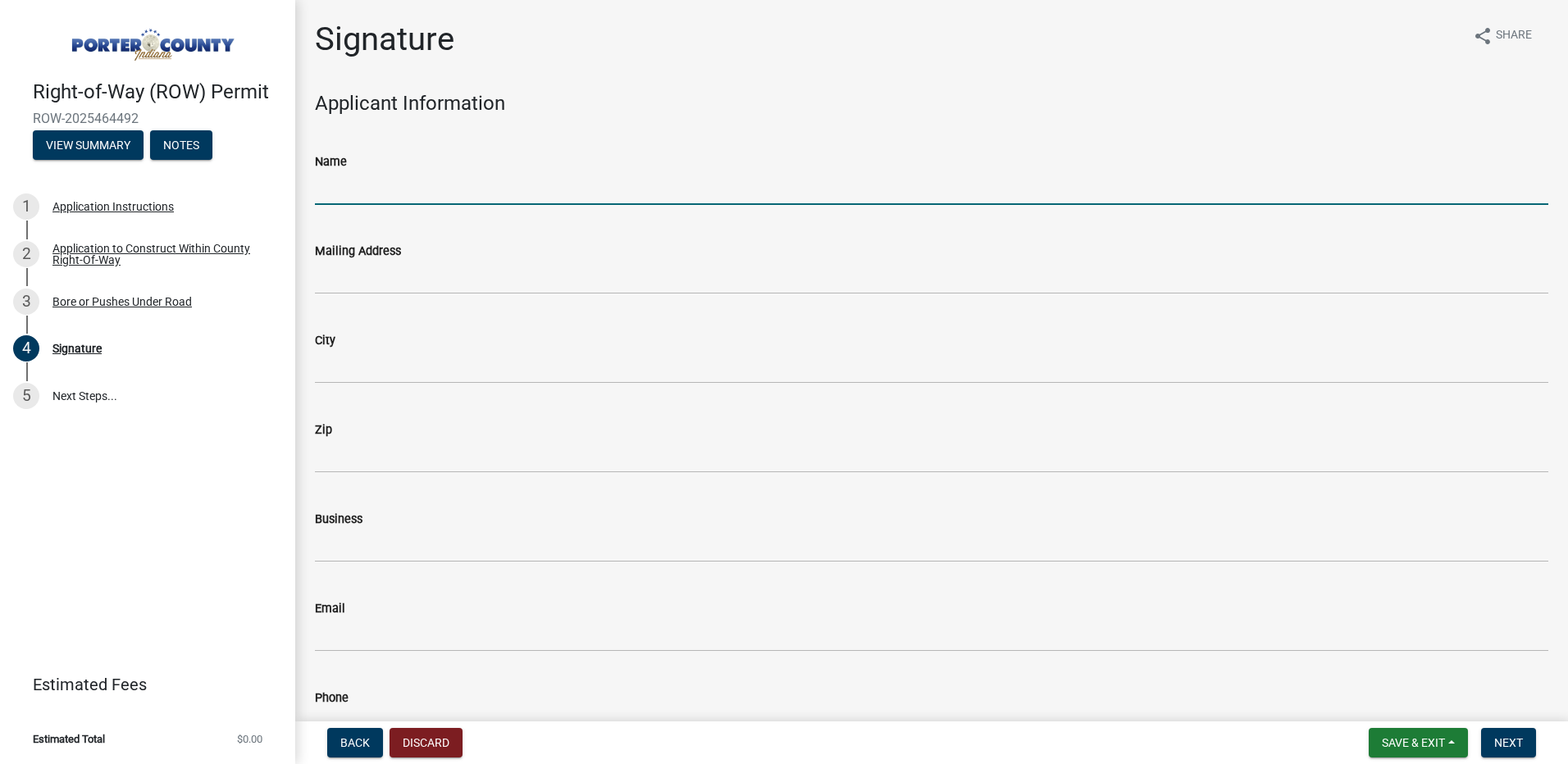
click at [537, 191] on input "Name" at bounding box center [932, 188] width 1234 height 33
type input "[PERSON_NAME]"
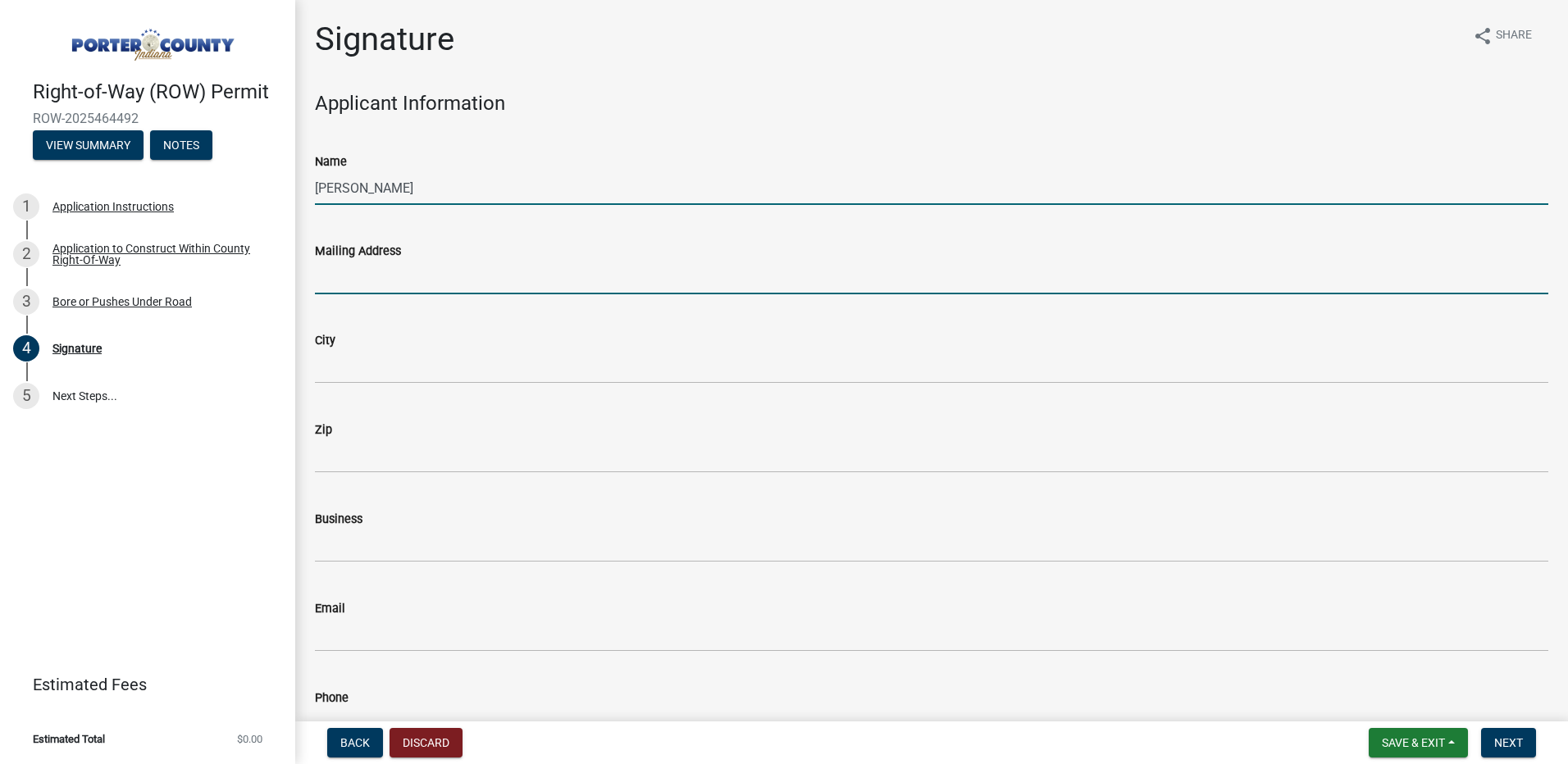
type input "[EMAIL_ADDRESS][DOMAIN_NAME]"
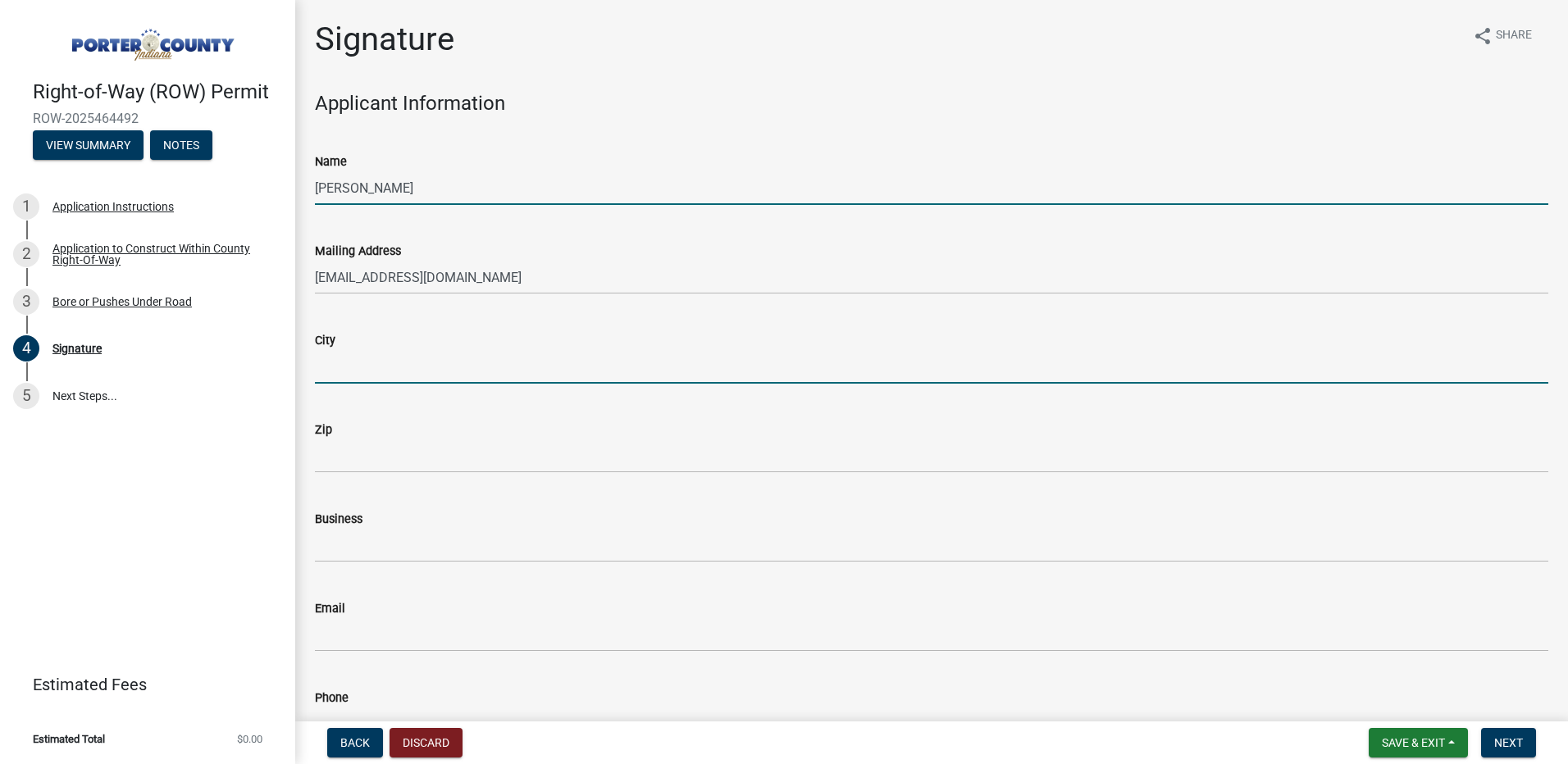
type input "Valparaiso"
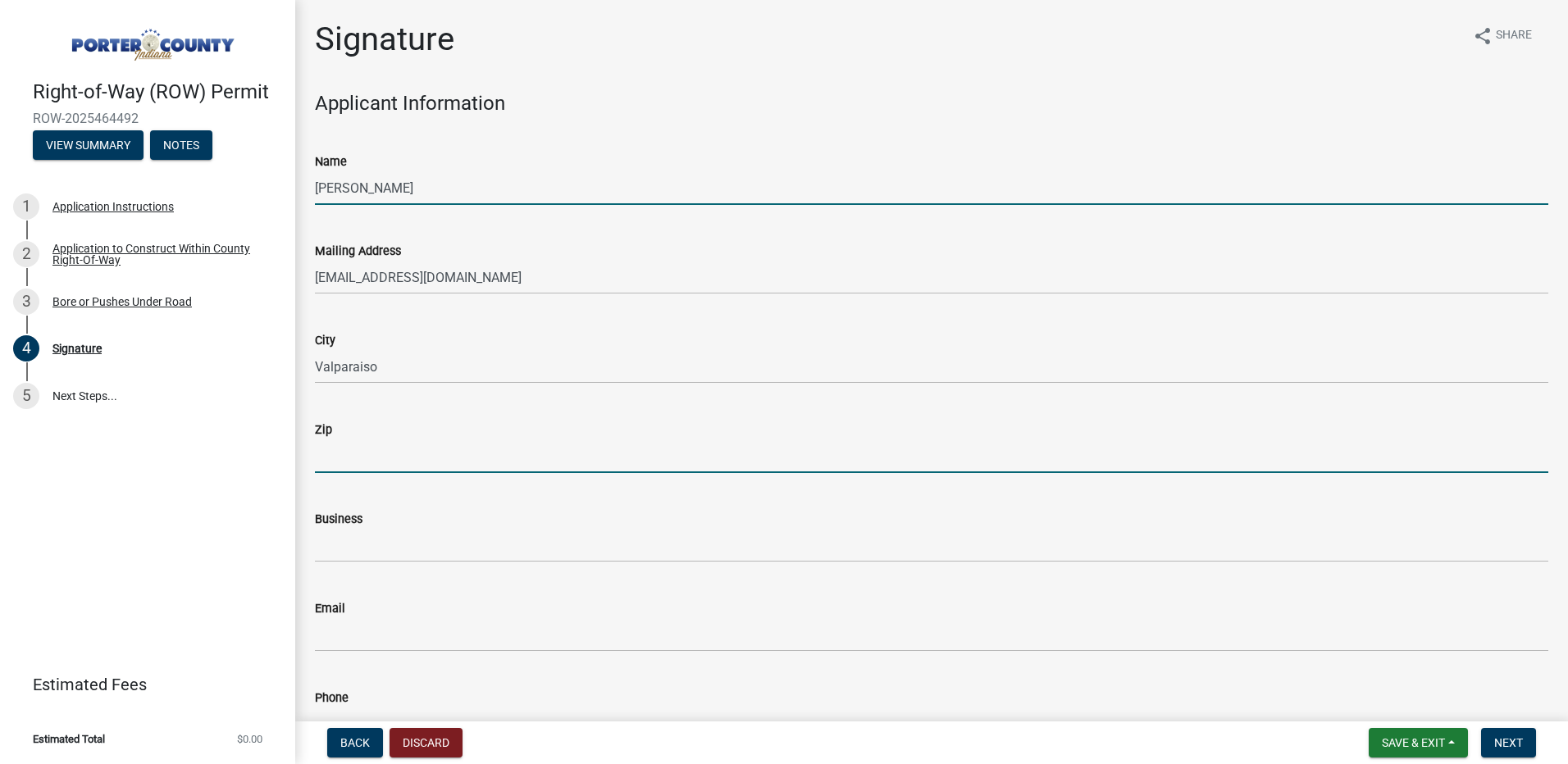
type input "46383"
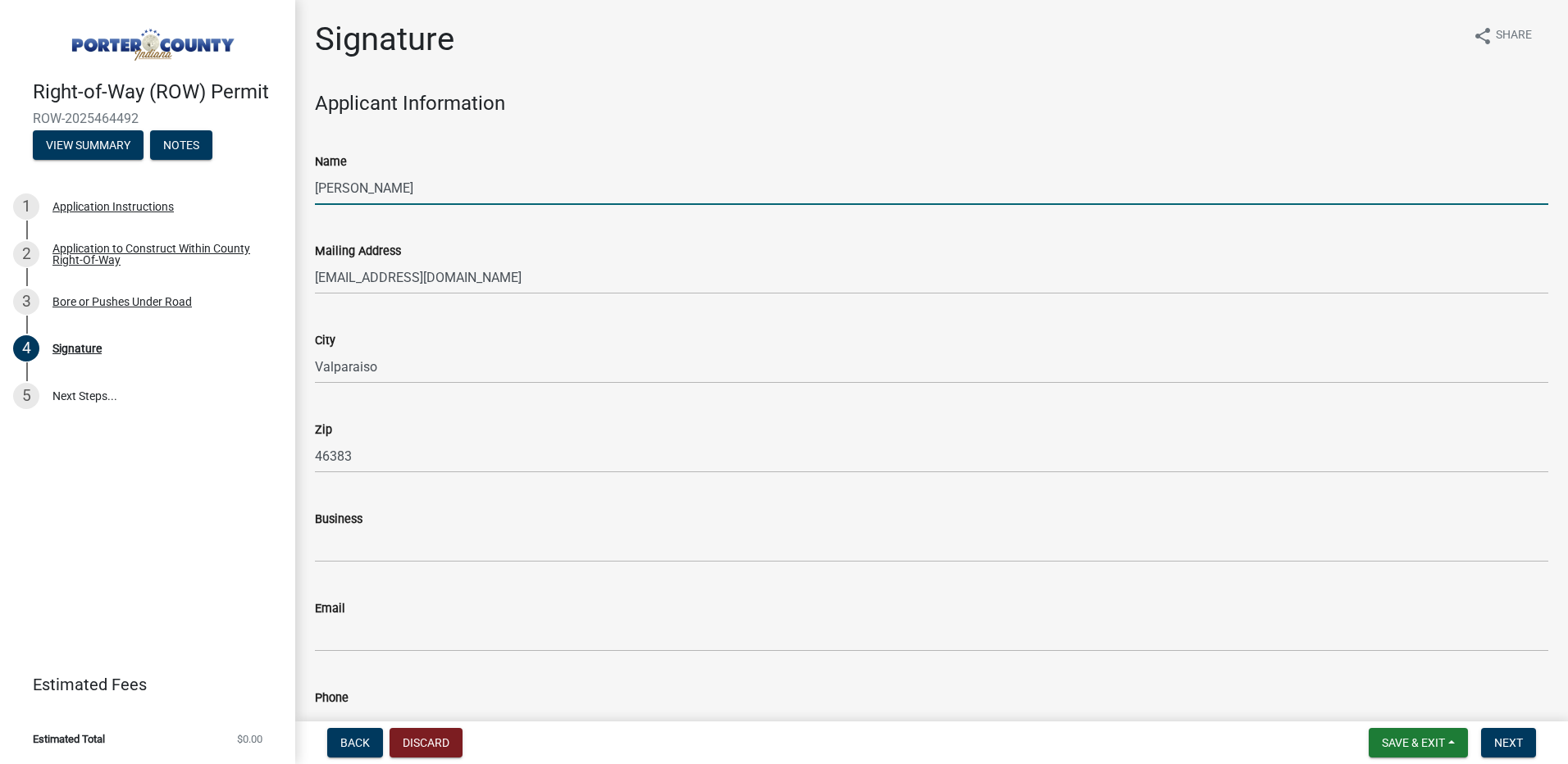
type input "2193636229"
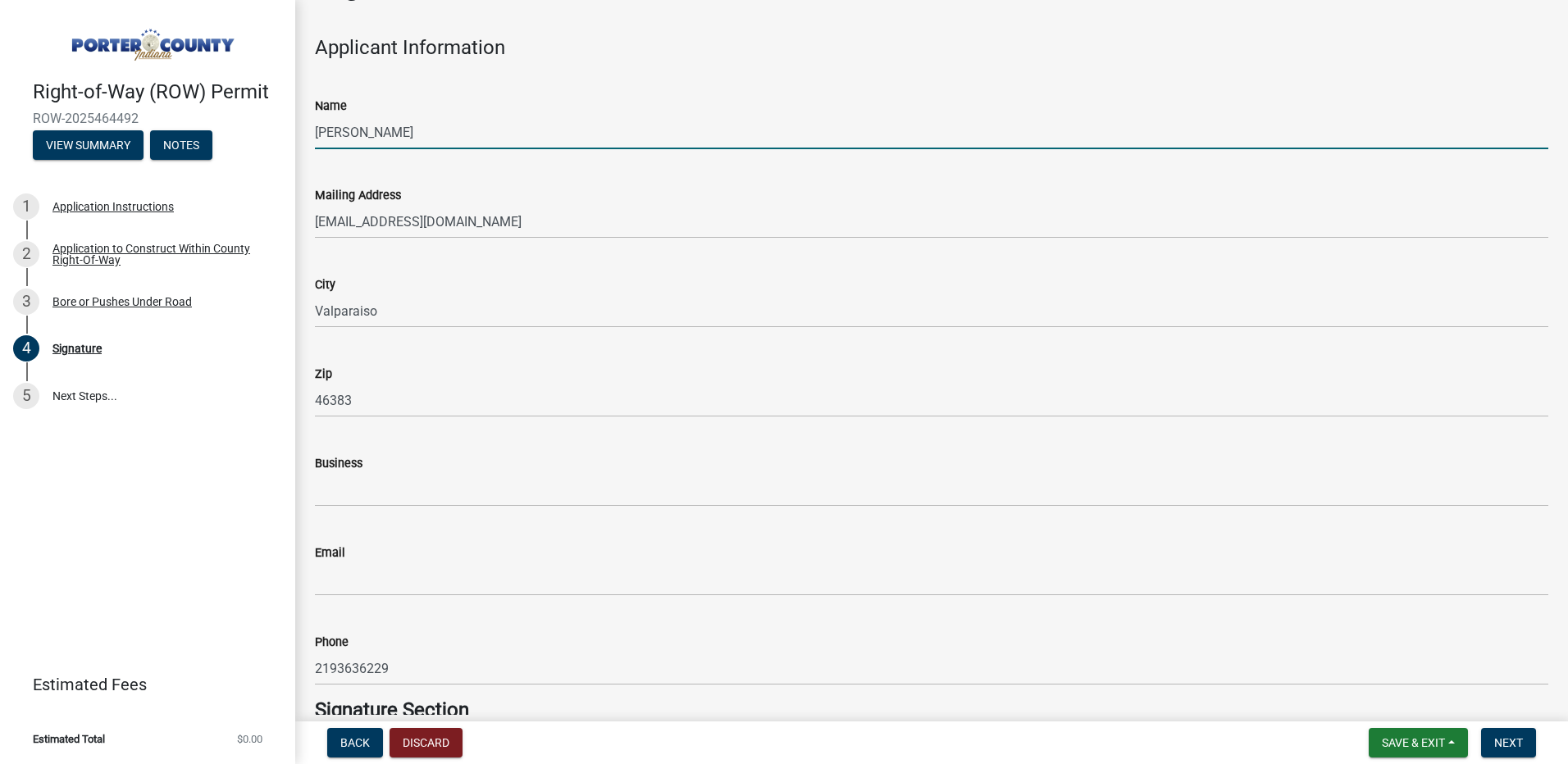
scroll to position [82, 0]
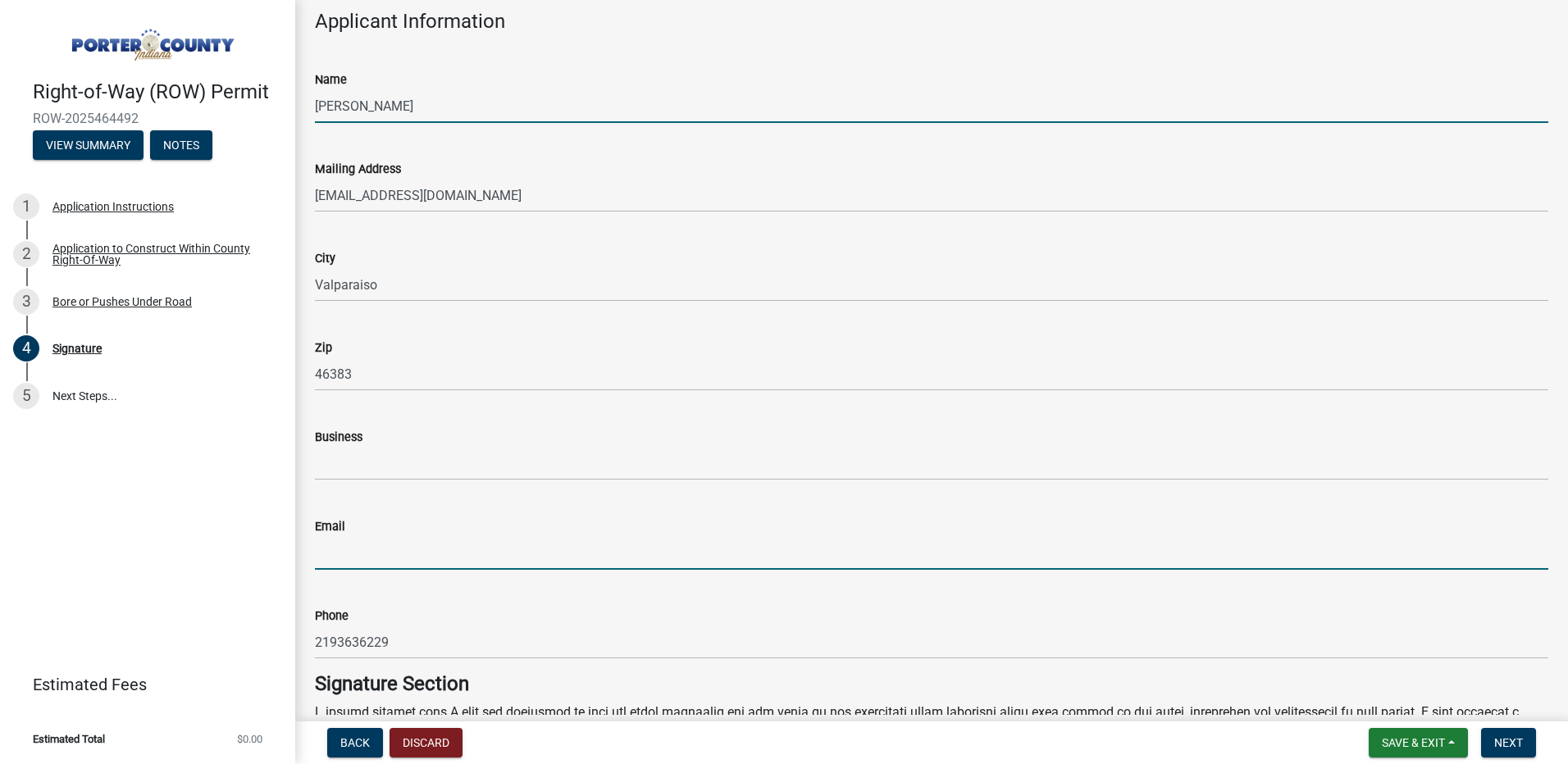
click at [486, 544] on input "Email" at bounding box center [932, 552] width 1234 height 33
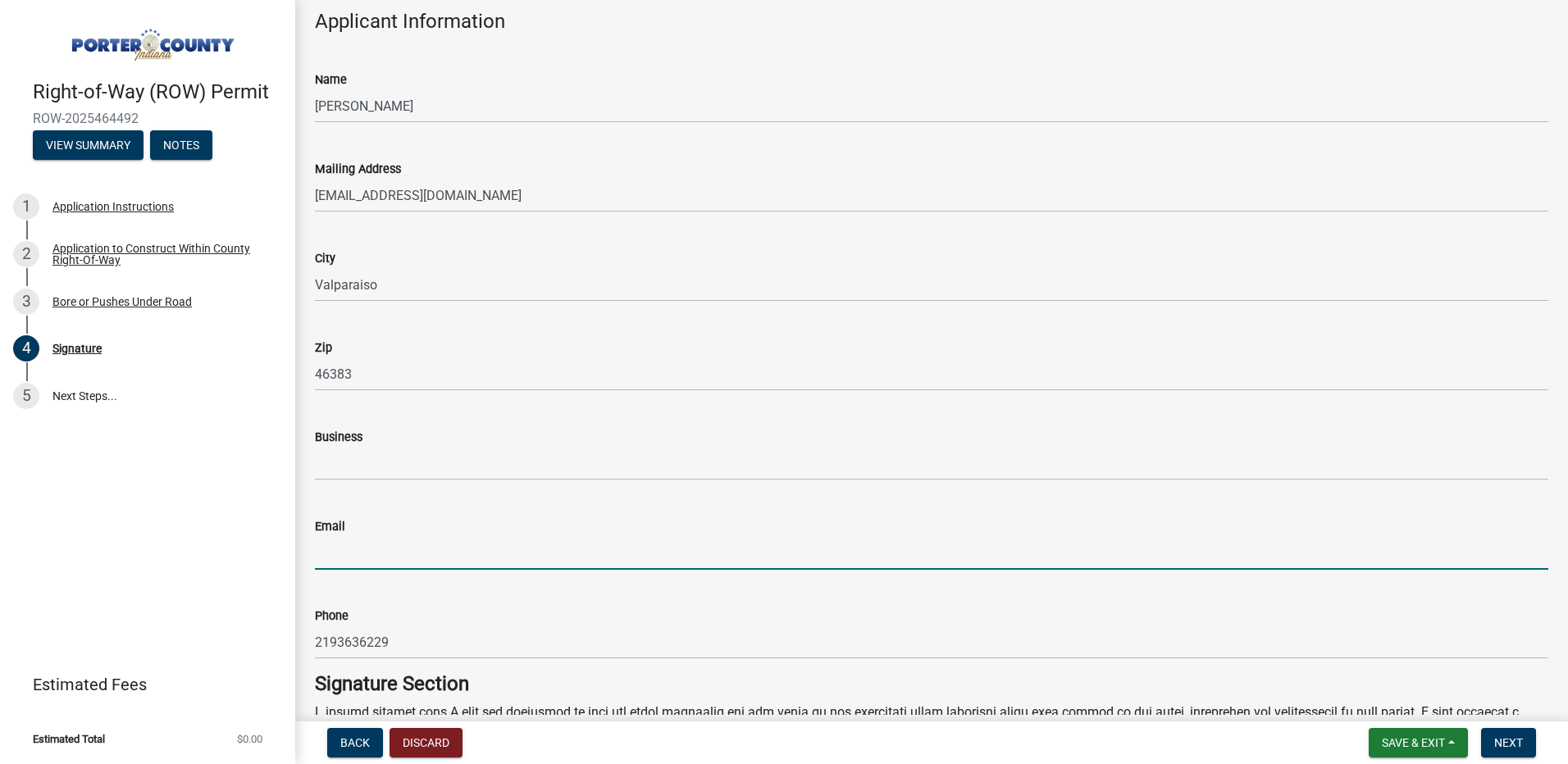
type input "[EMAIL_ADDRESS][DOMAIN_NAME]"
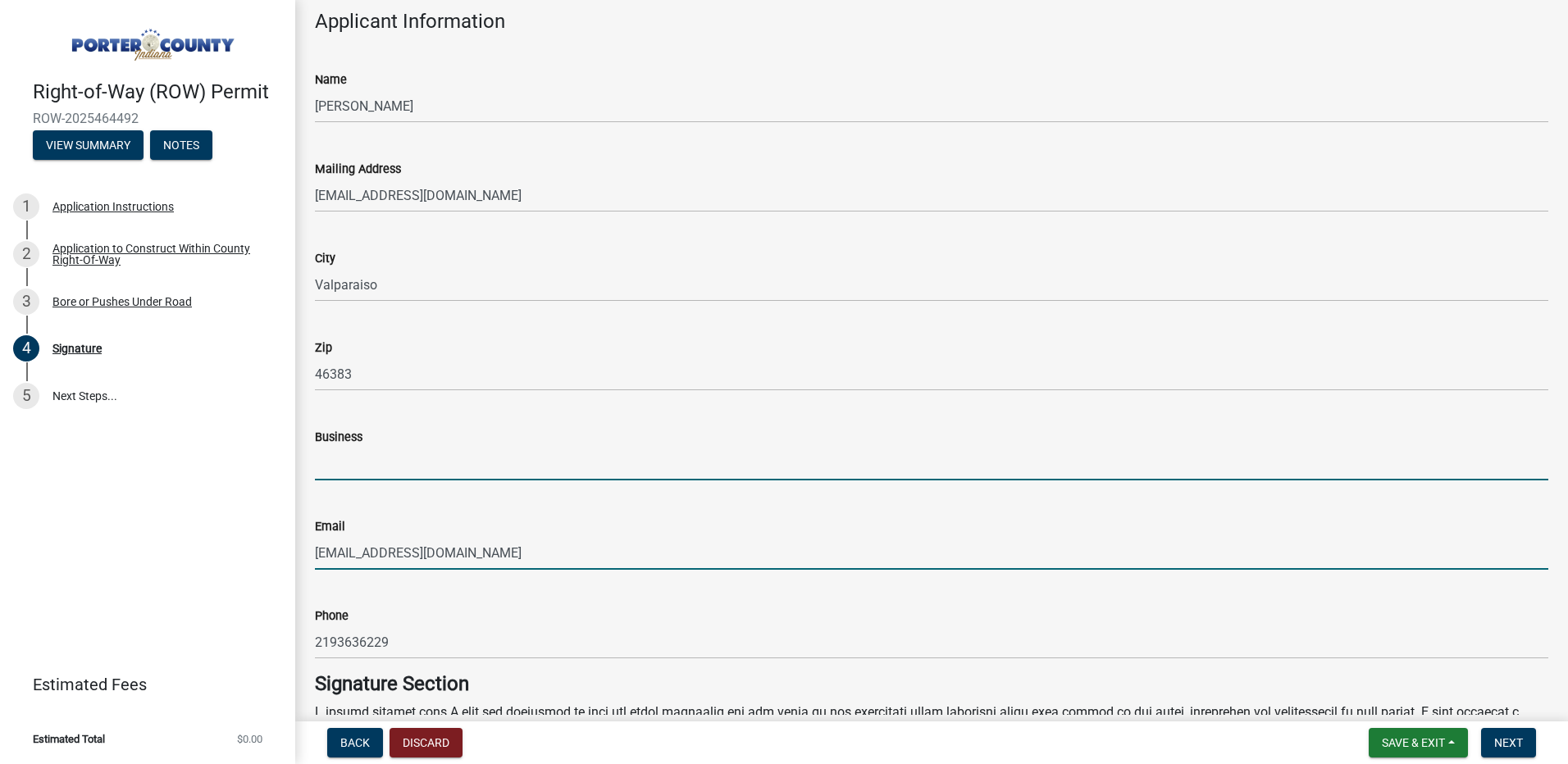
type input "NiSource"
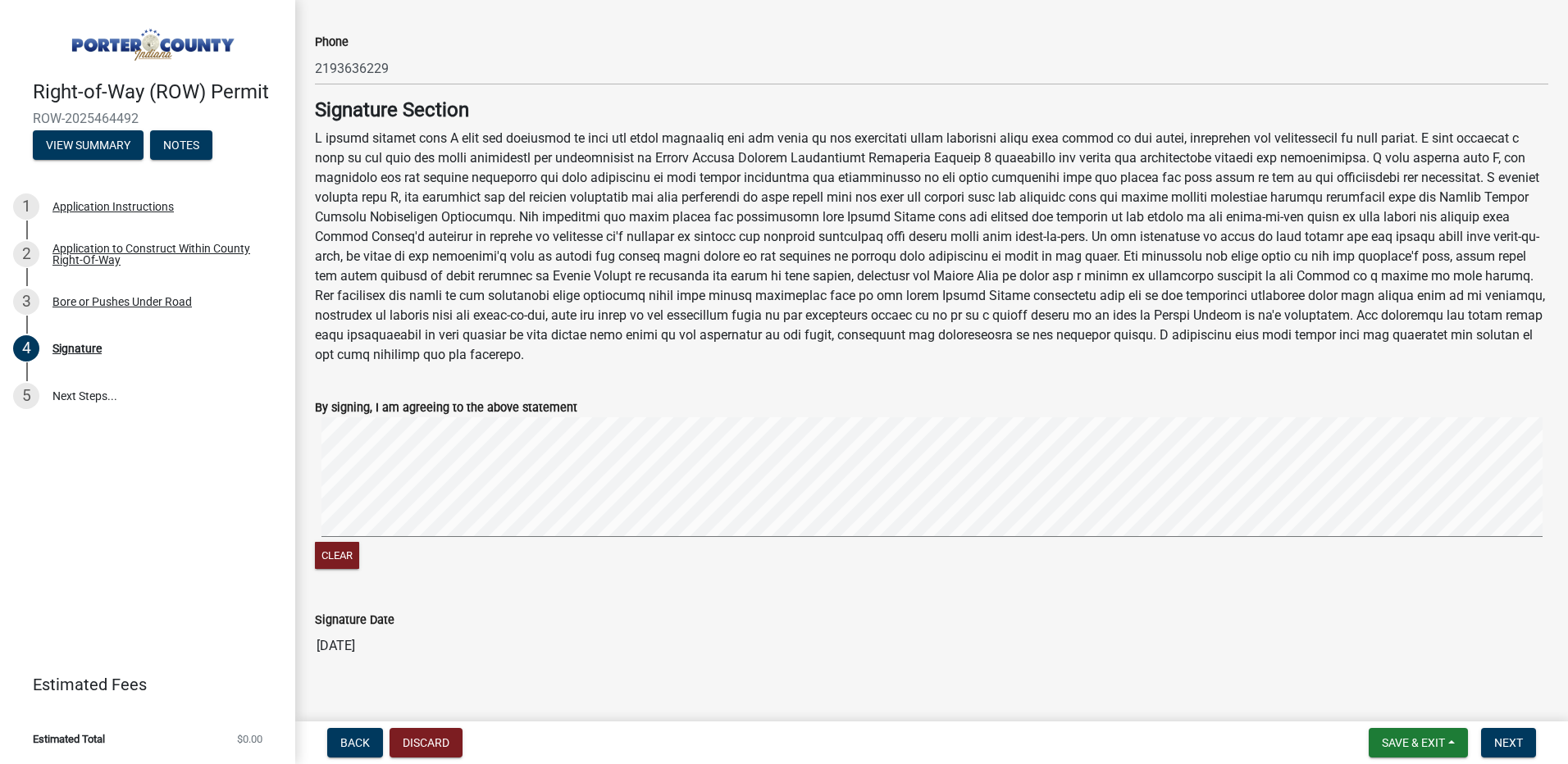
scroll to position [680, 0]
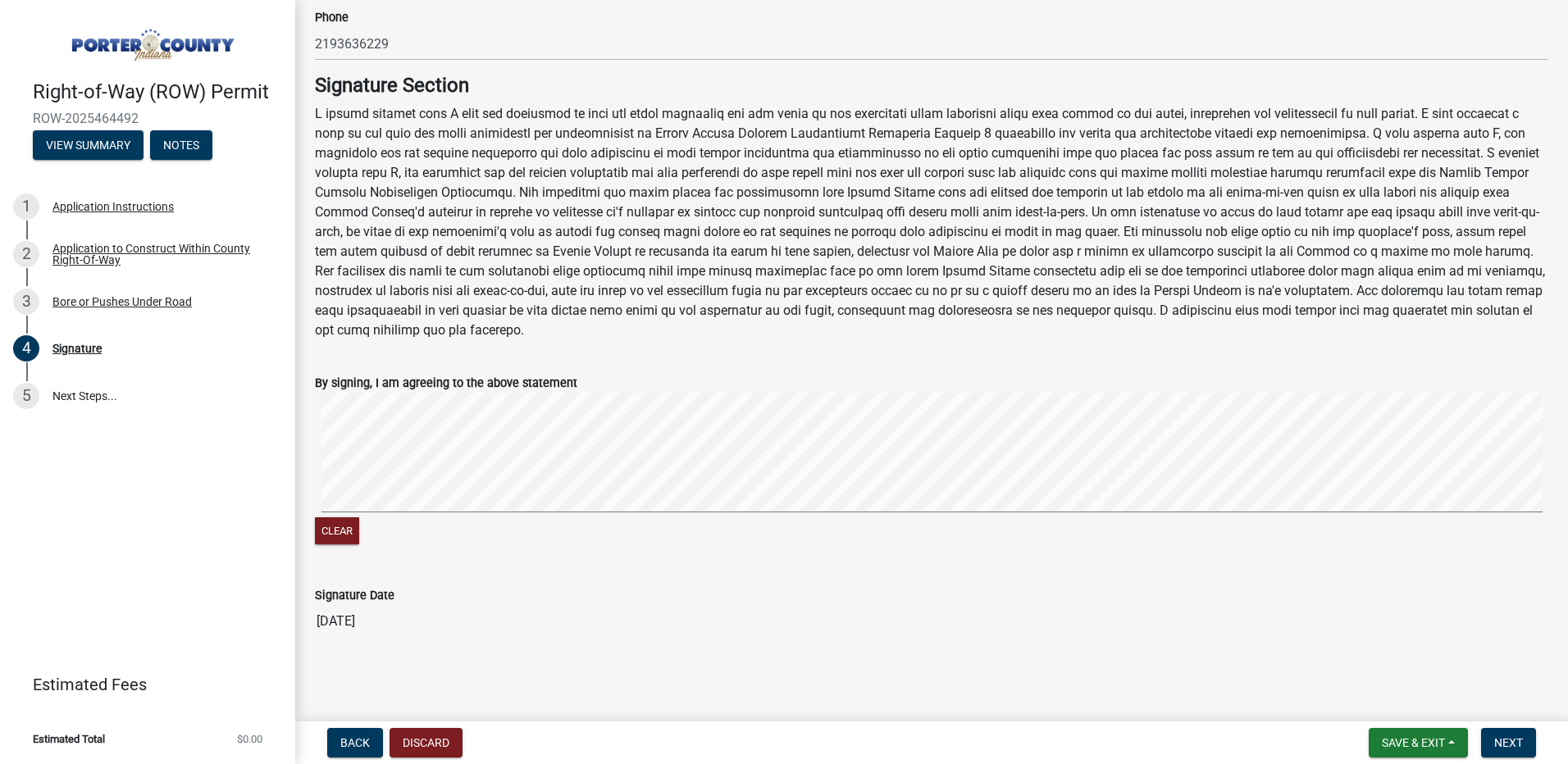
click at [592, 521] on div "Clear" at bounding box center [932, 471] width 1234 height 156
click at [1503, 745] on span "Next" at bounding box center [1509, 743] width 29 height 13
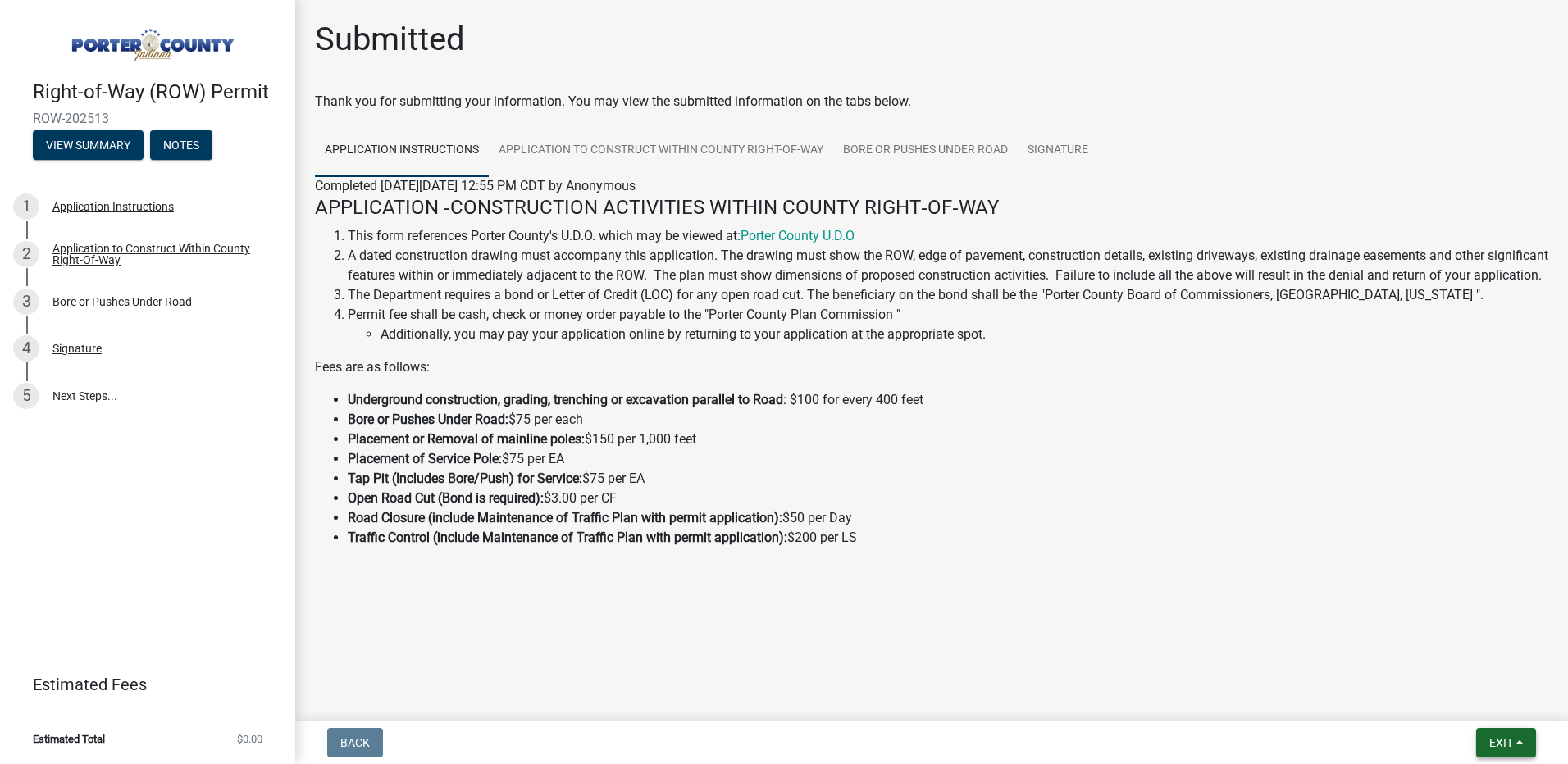
click at [1490, 740] on span "Exit" at bounding box center [1501, 743] width 24 height 13
click at [1464, 701] on button "Save & Exit" at bounding box center [1470, 700] width 131 height 39
